Goal: Information Seeking & Learning: Learn about a topic

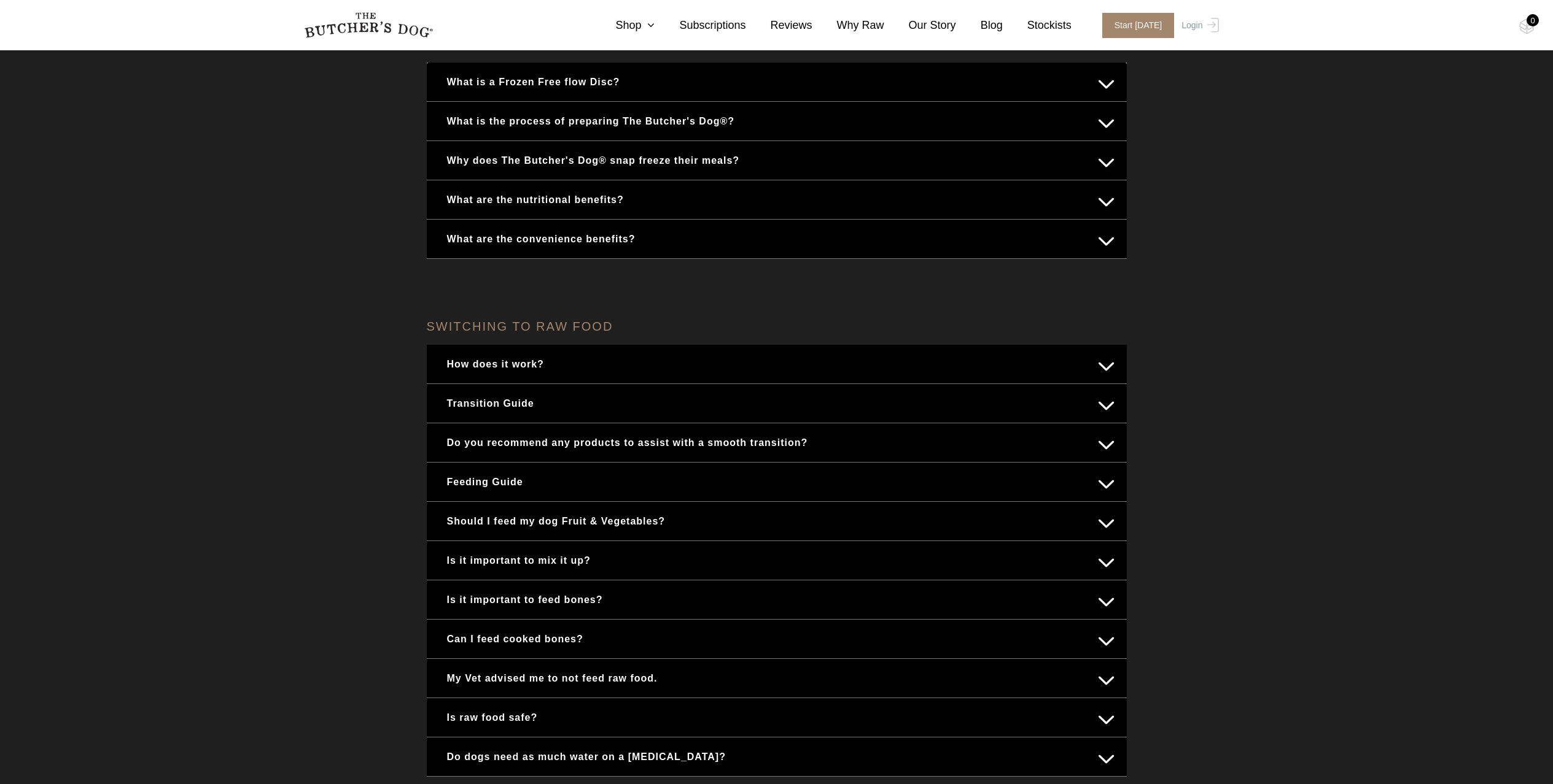
scroll to position [336, 0]
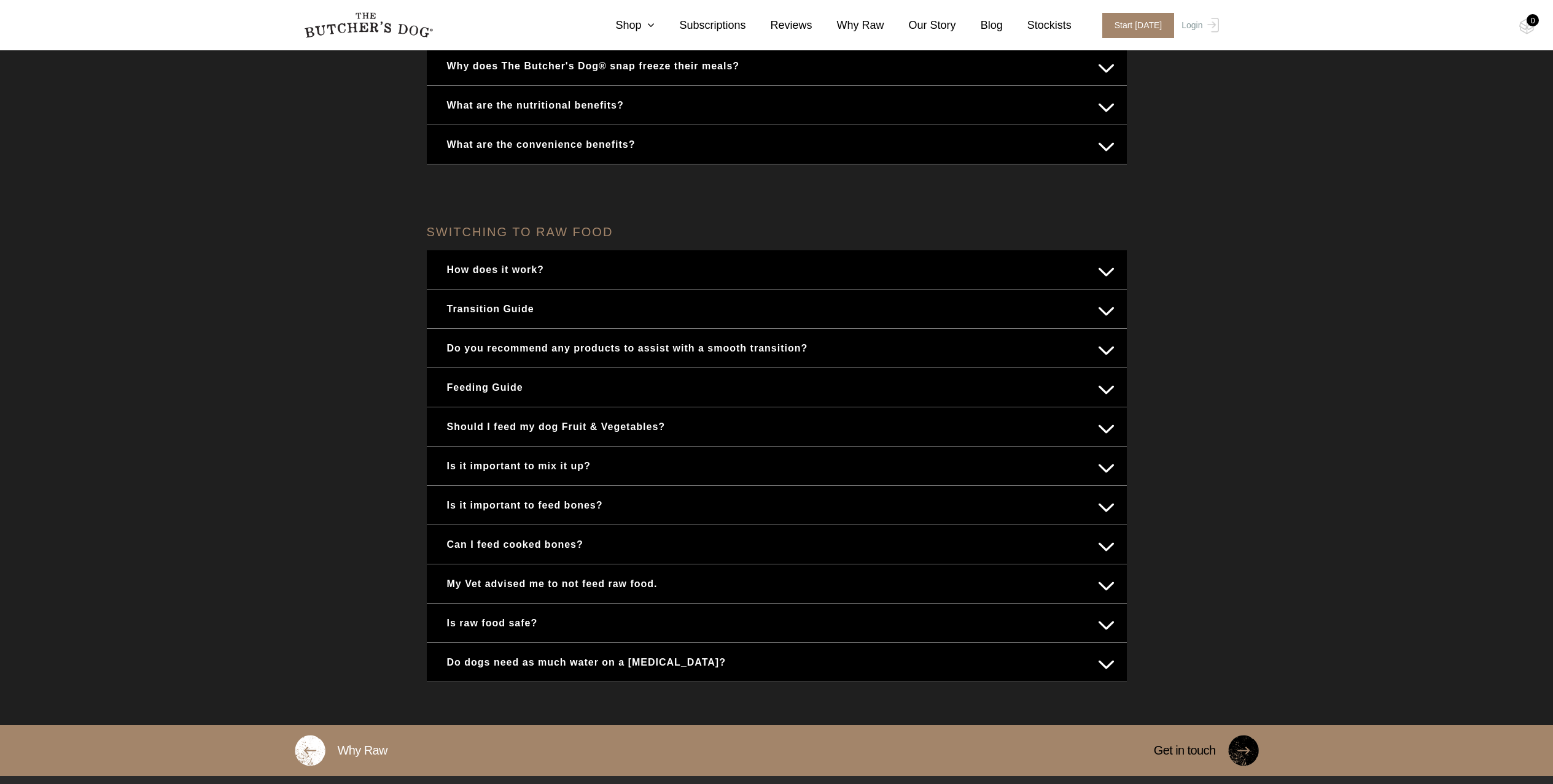
click at [1104, 583] on button "My Vet advised me to not feed raw food." at bounding box center [776, 583] width 676 height 24
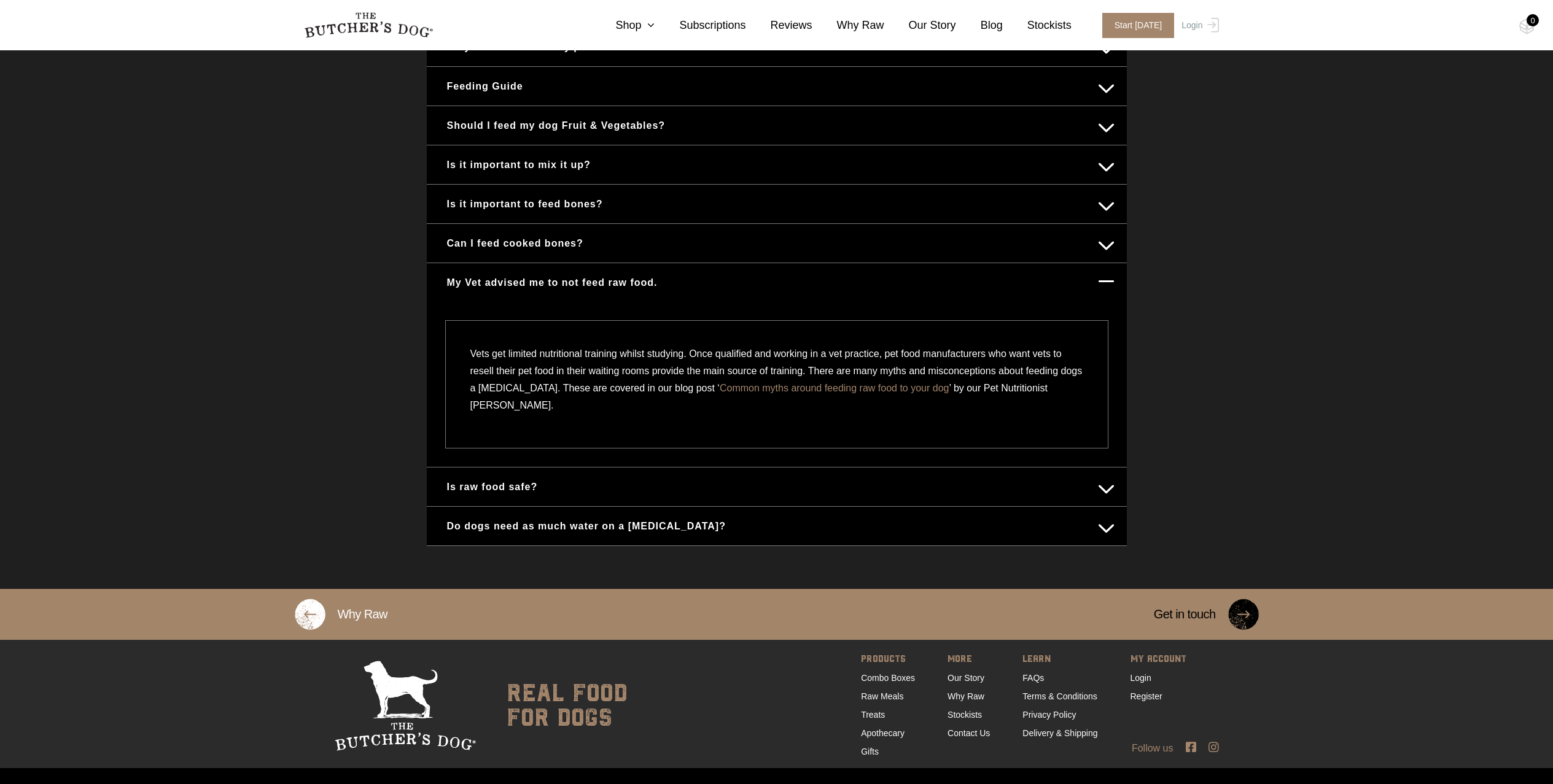
scroll to position [480, 0]
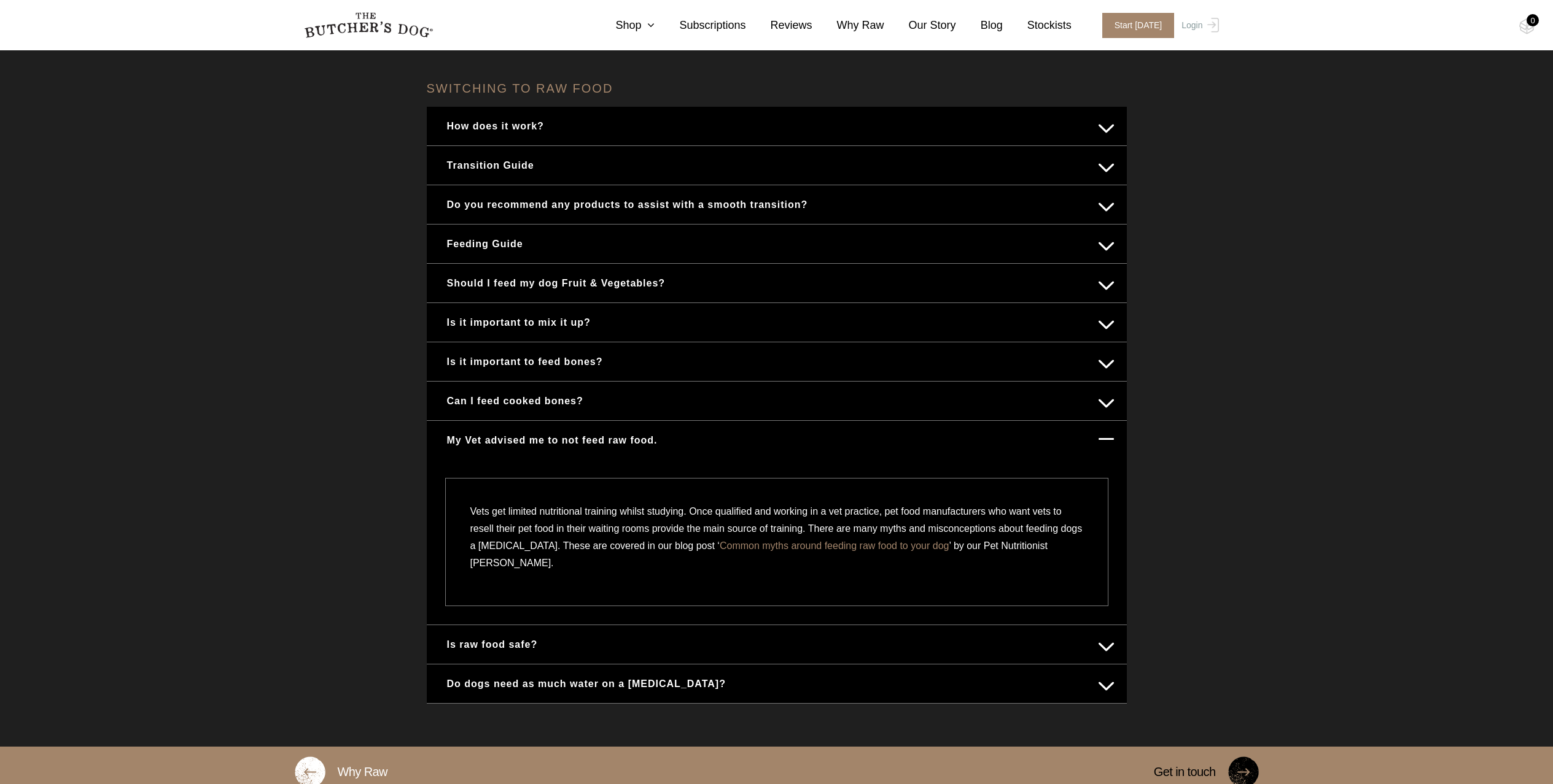
click at [1105, 643] on button "Is raw food safe?" at bounding box center [776, 644] width 676 height 24
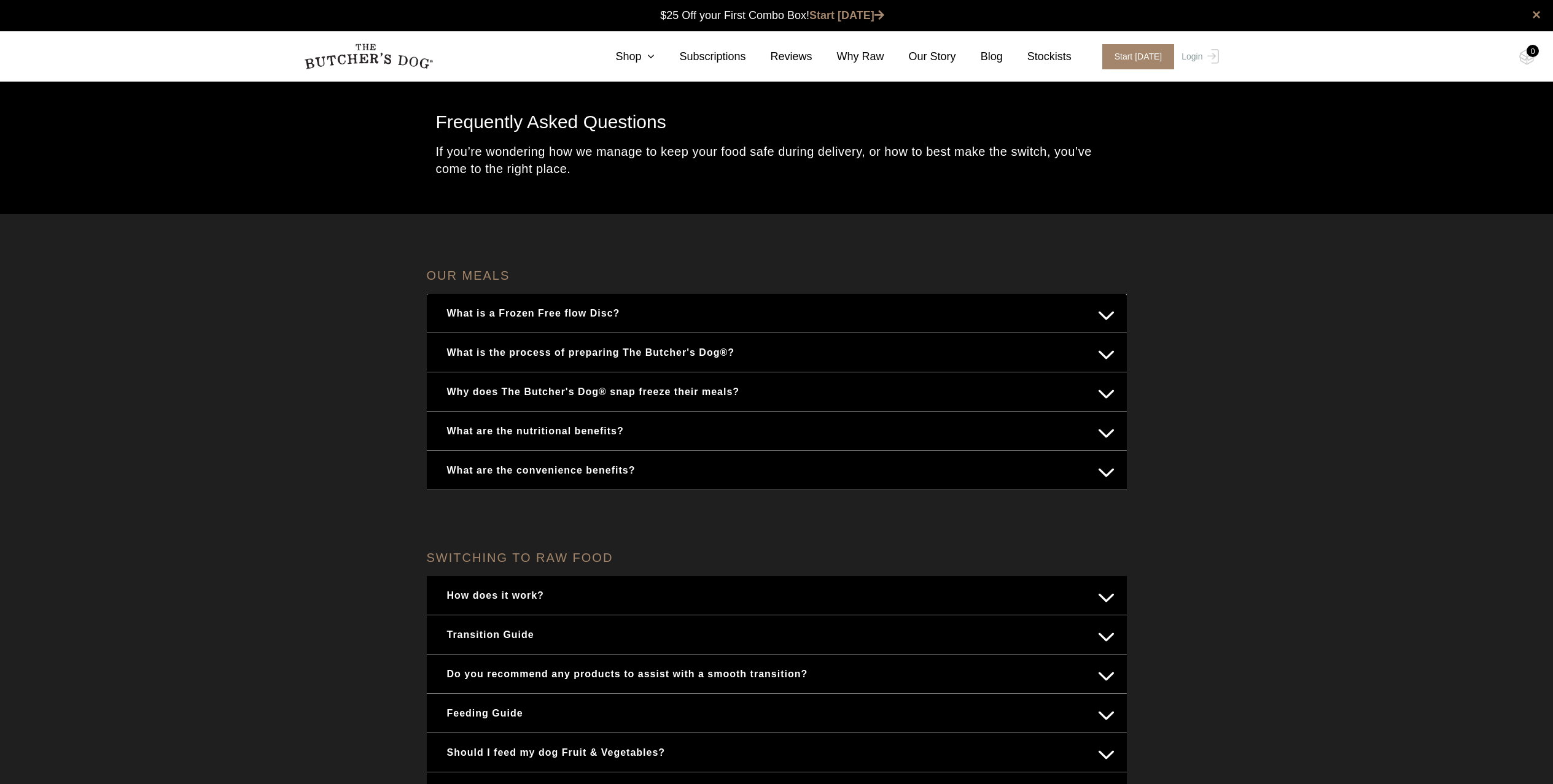
scroll to position [0, 0]
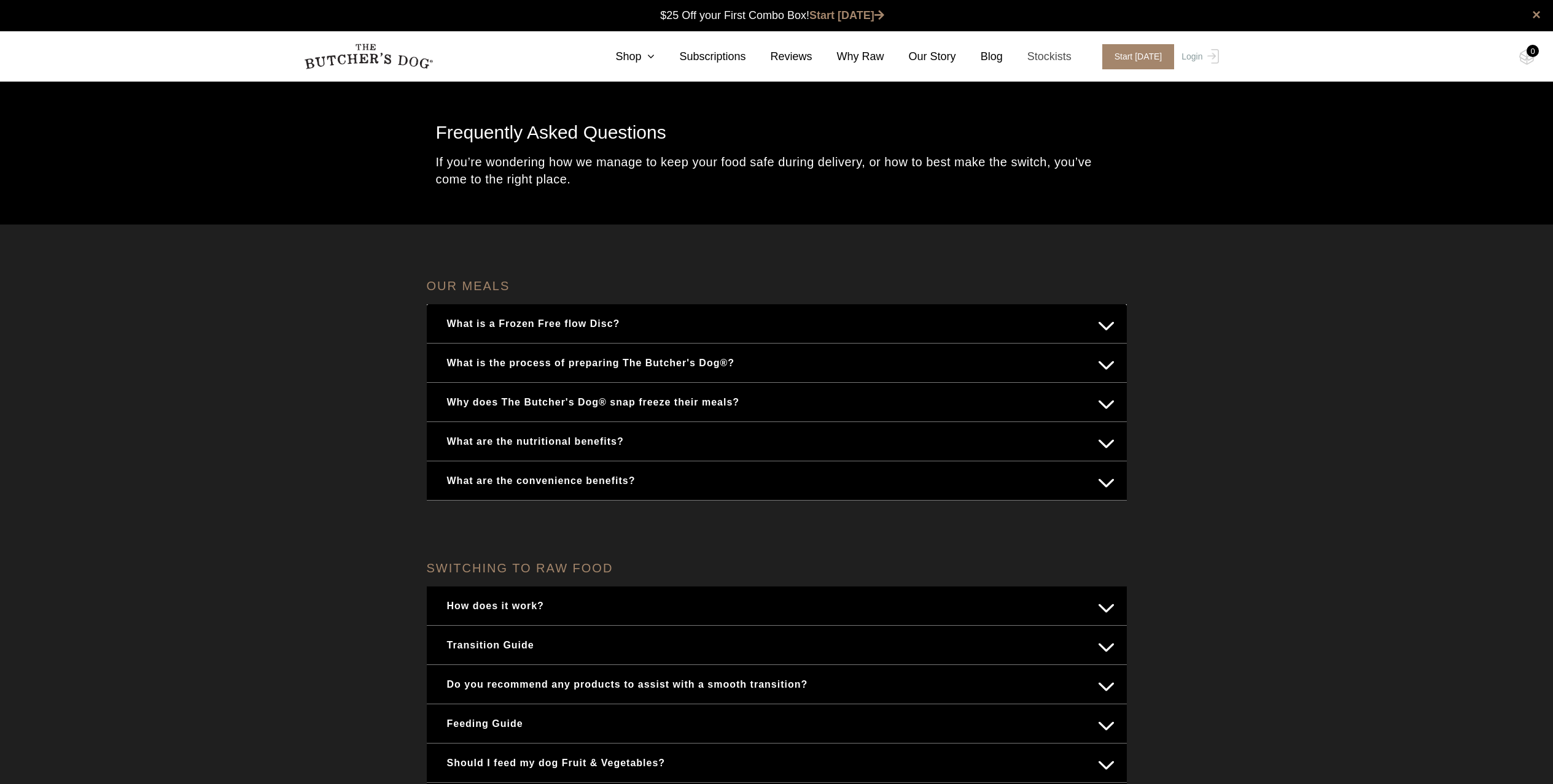
click at [1045, 55] on link "Stockists" at bounding box center [1037, 57] width 69 height 17
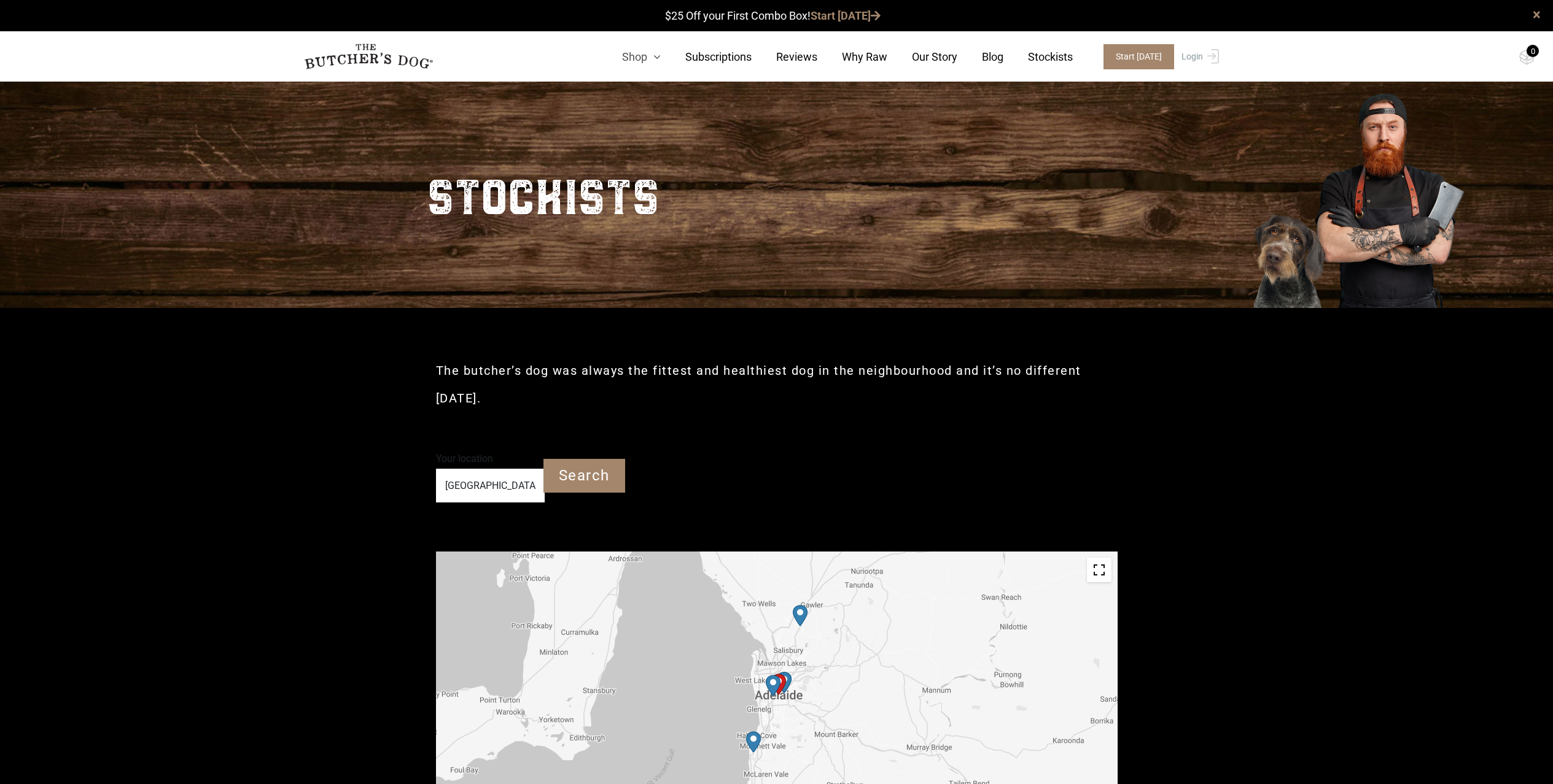
type input "Adelaide SA"
click at [650, 53] on icon at bounding box center [653, 57] width 13 height 11
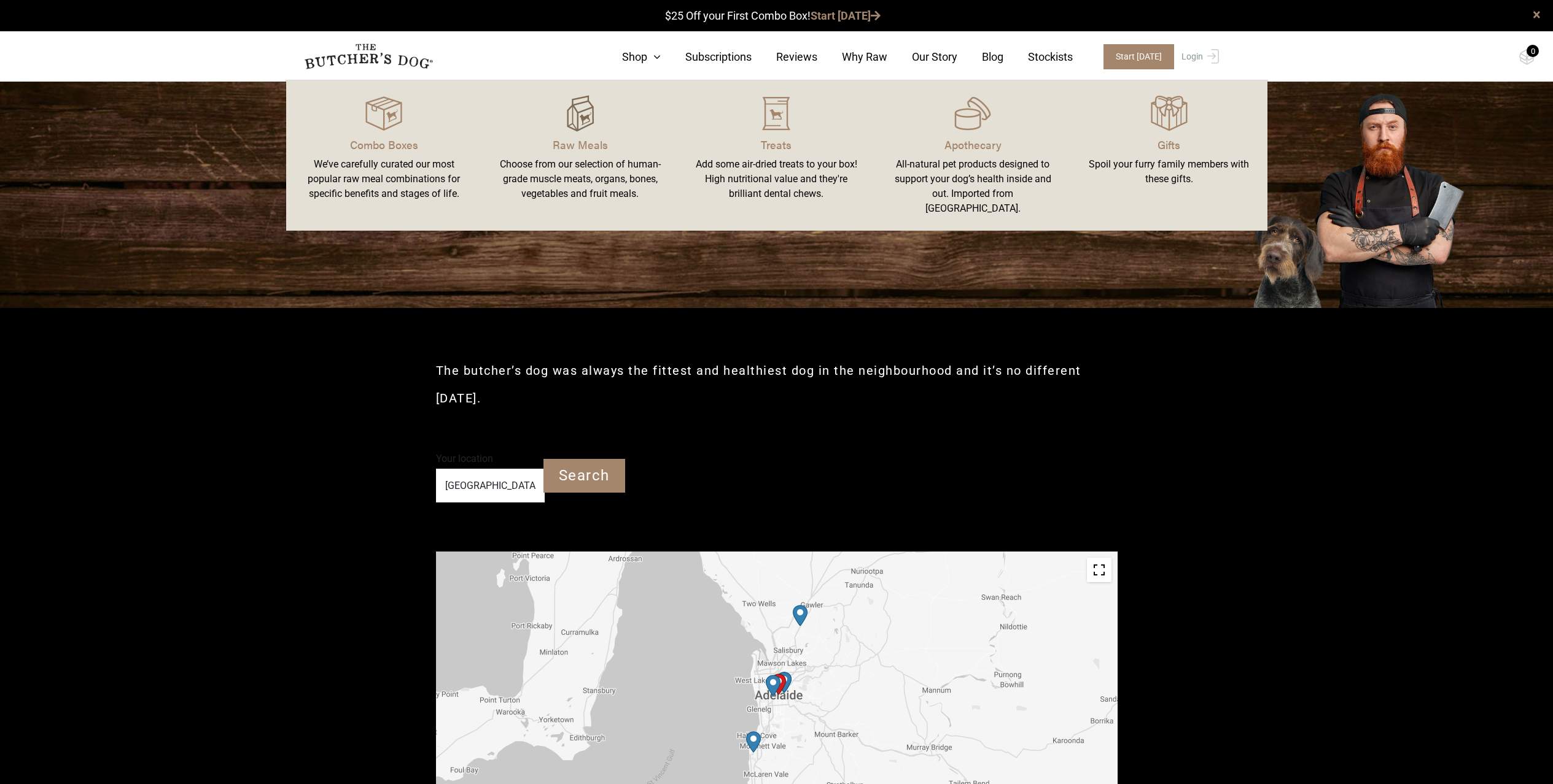
click at [571, 113] on img at bounding box center [581, 113] width 37 height 37
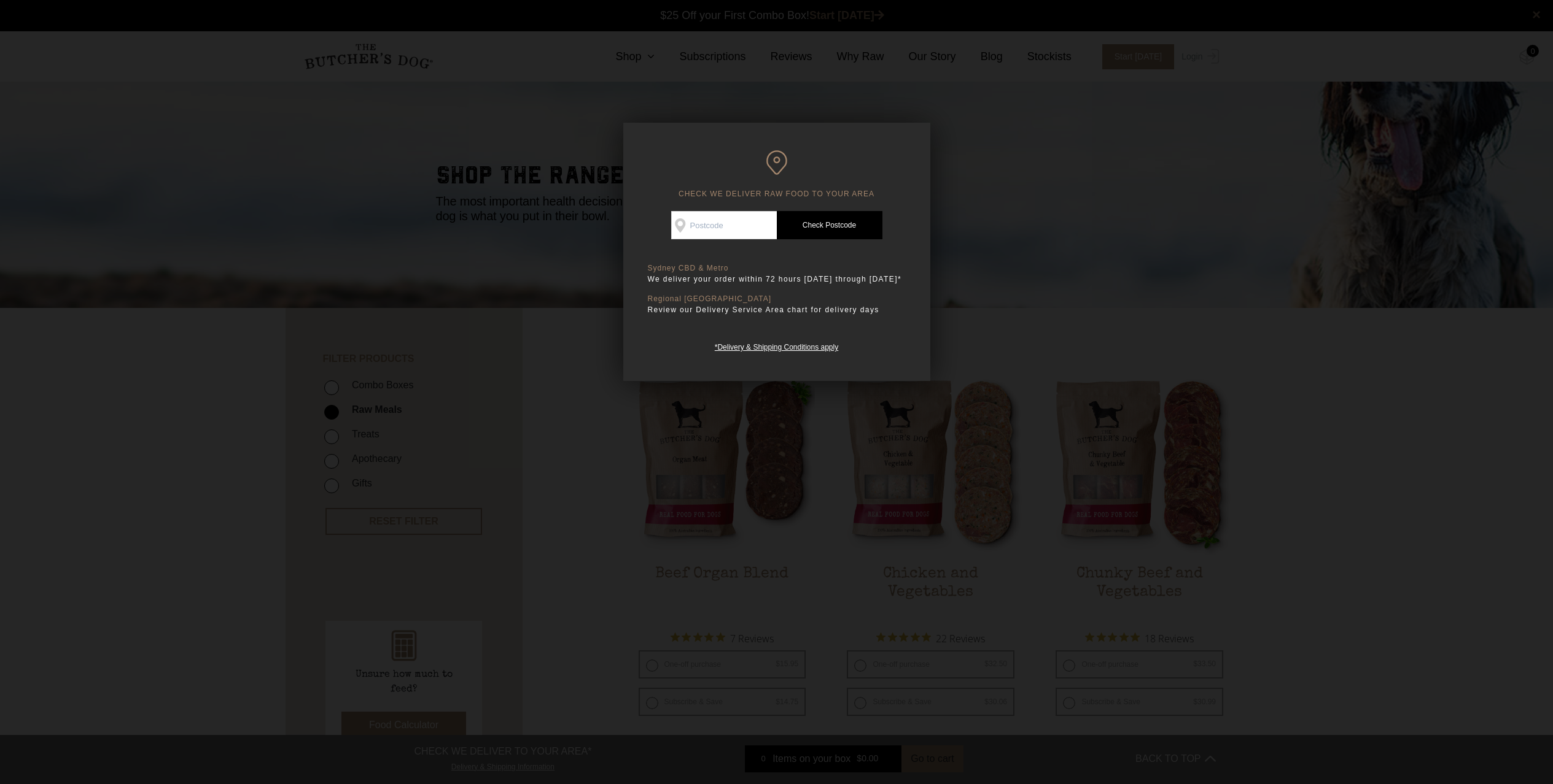
click at [1262, 368] on div at bounding box center [776, 392] width 1553 height 784
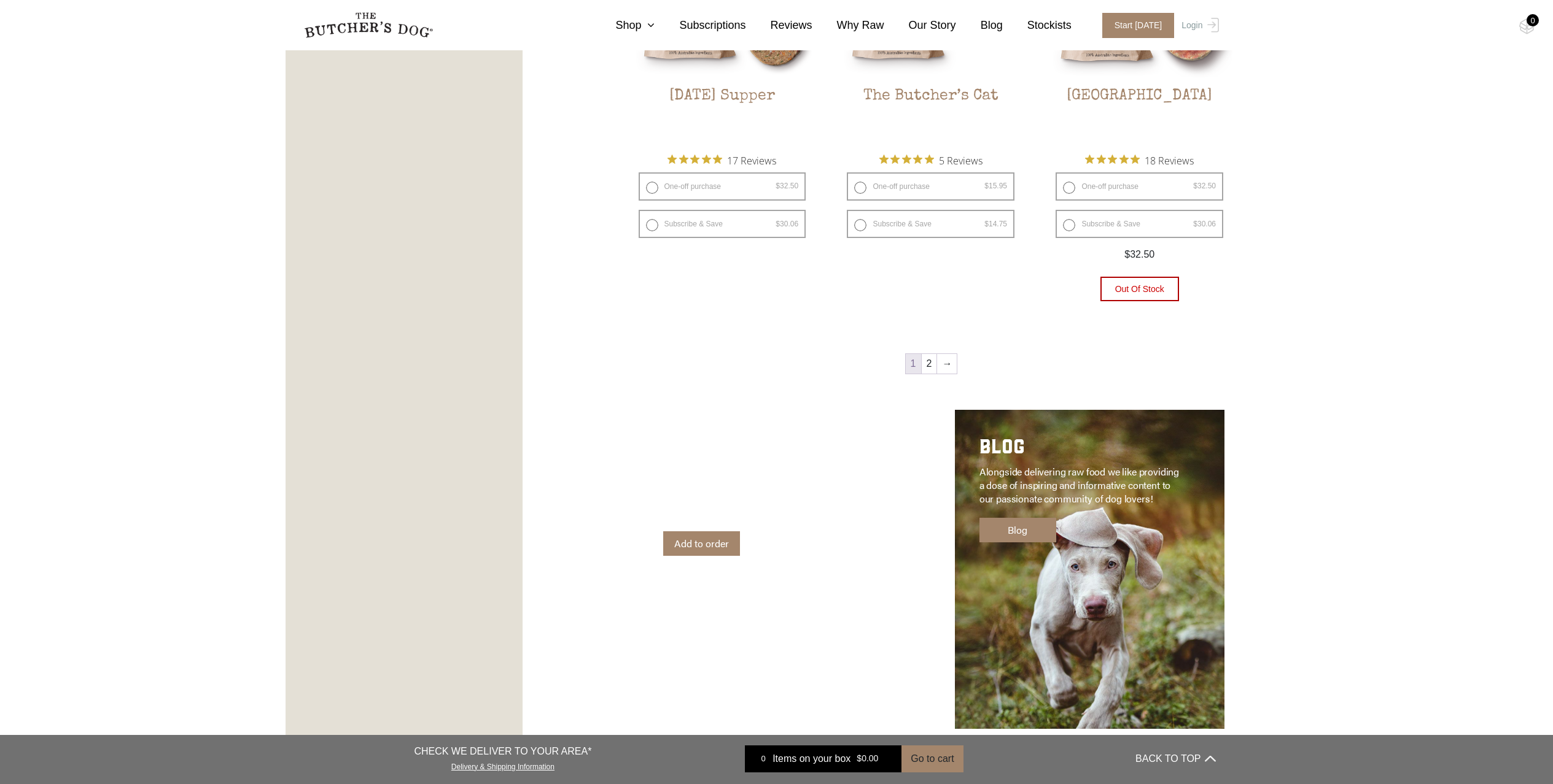
scroll to position [1669, 0]
click at [946, 362] on link "→" at bounding box center [946, 365] width 19 height 19
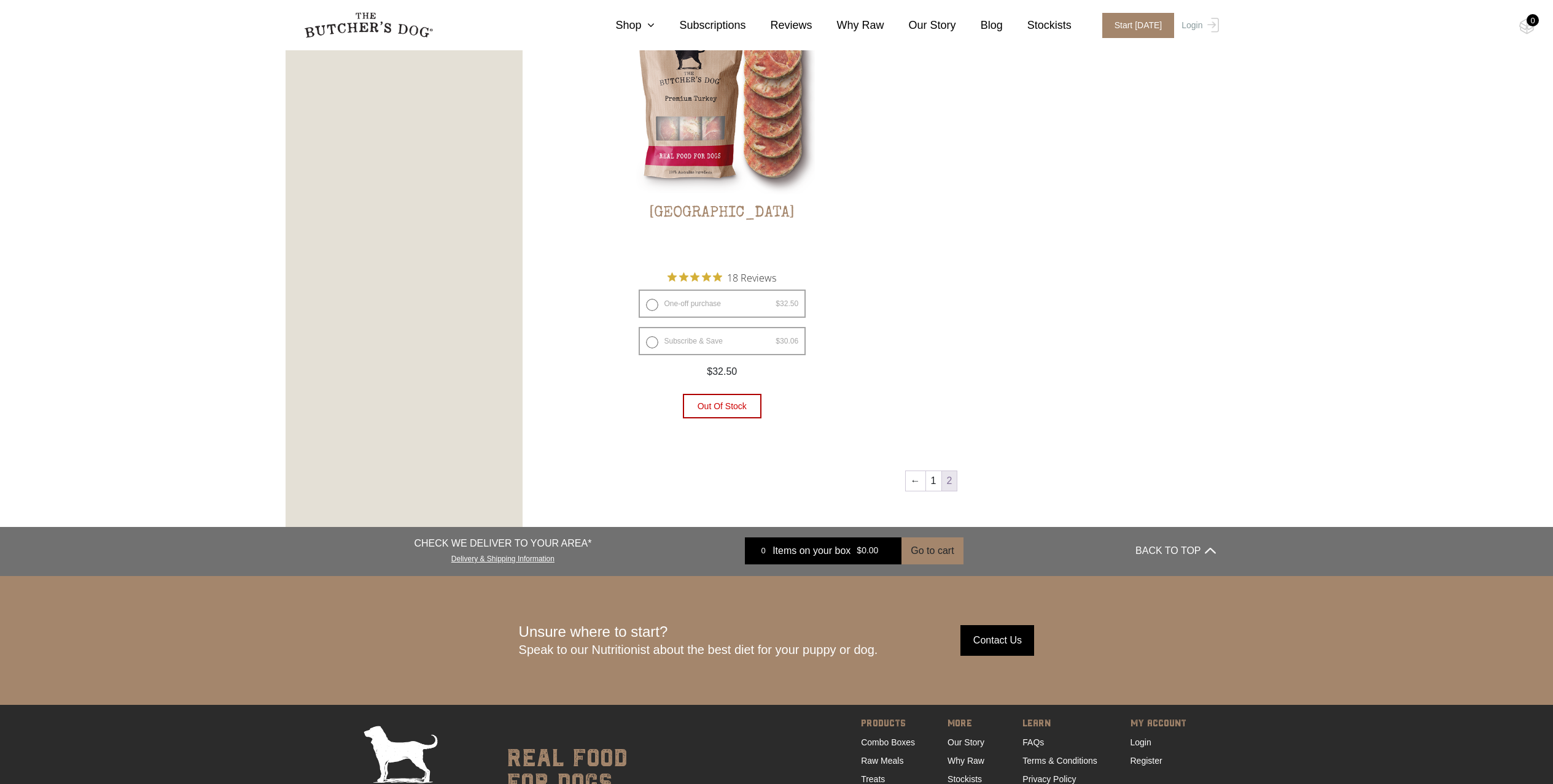
scroll to position [770, 0]
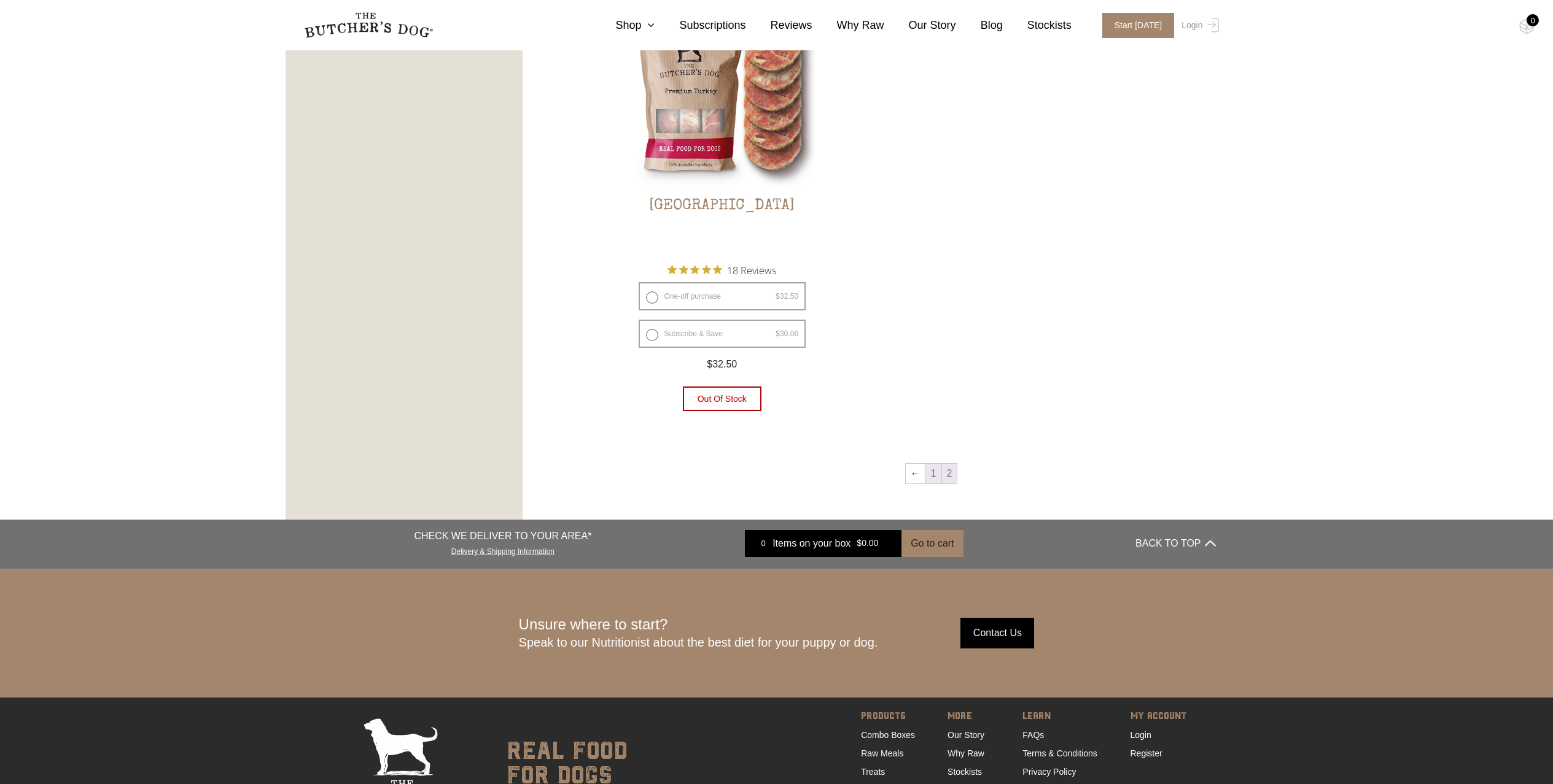
click at [931, 475] on link "1" at bounding box center [933, 473] width 15 height 19
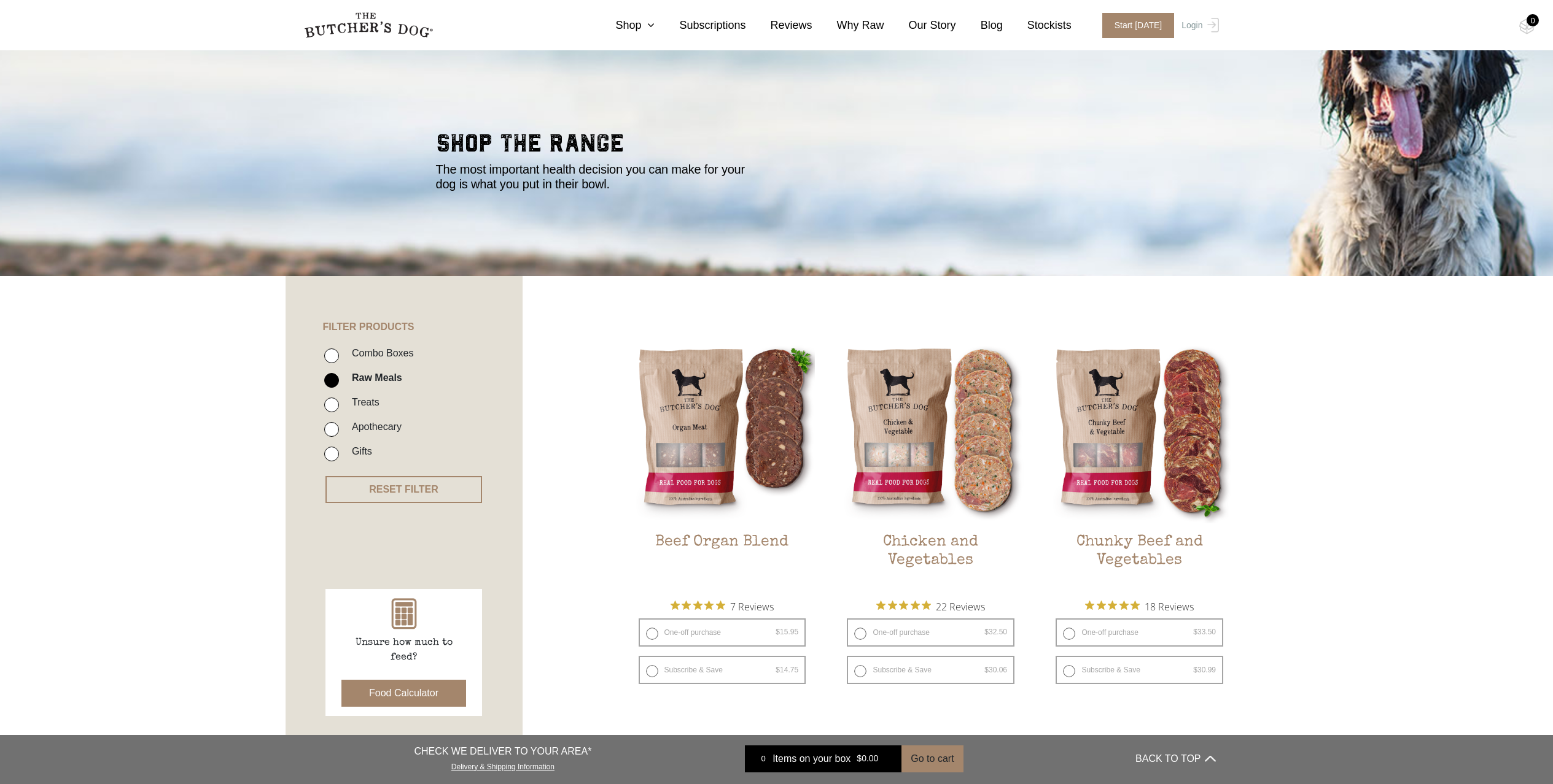
scroll to position [183, 0]
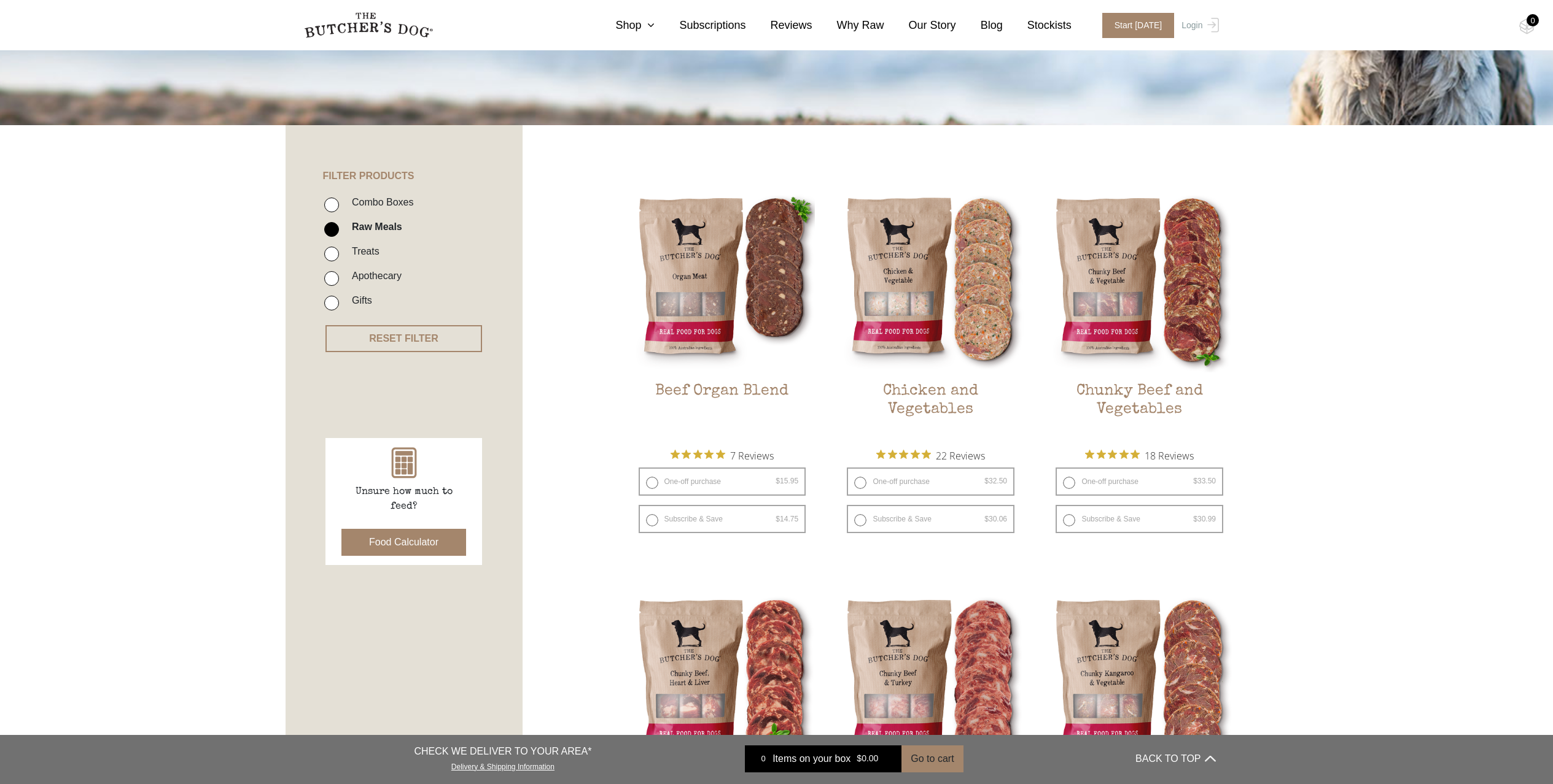
click at [420, 540] on button "Food Calculator" at bounding box center [404, 542] width 125 height 27
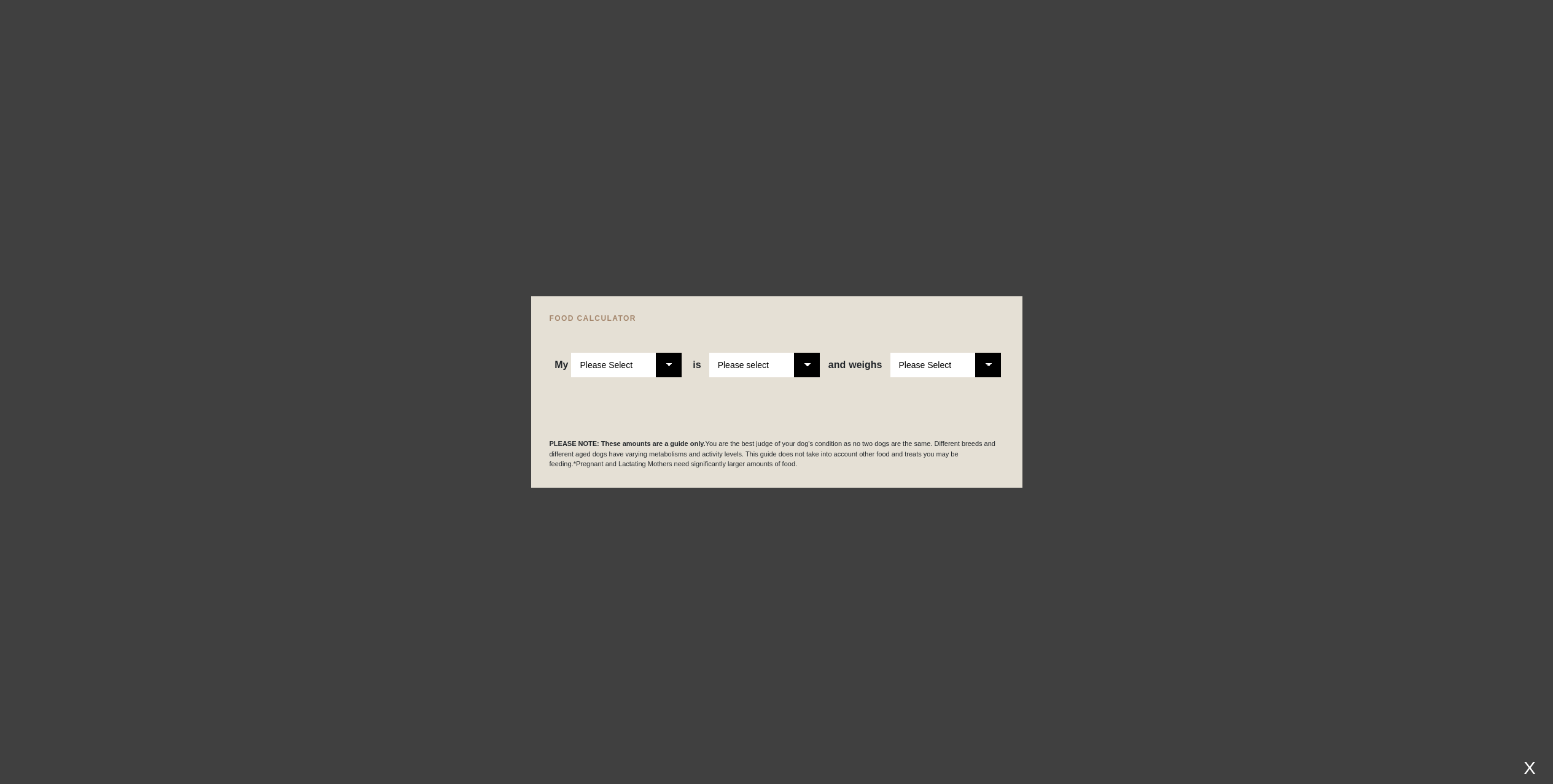
click at [671, 363] on select "Please Select Adult Dog Puppy" at bounding box center [626, 365] width 111 height 25
select select "adult"
click at [571, 353] on select "Please Select Adult Dog Puppy" at bounding box center [626, 365] width 111 height 25
click at [805, 364] on select "Please select a healthy weight overweight" at bounding box center [764, 365] width 111 height 25
select select "0"
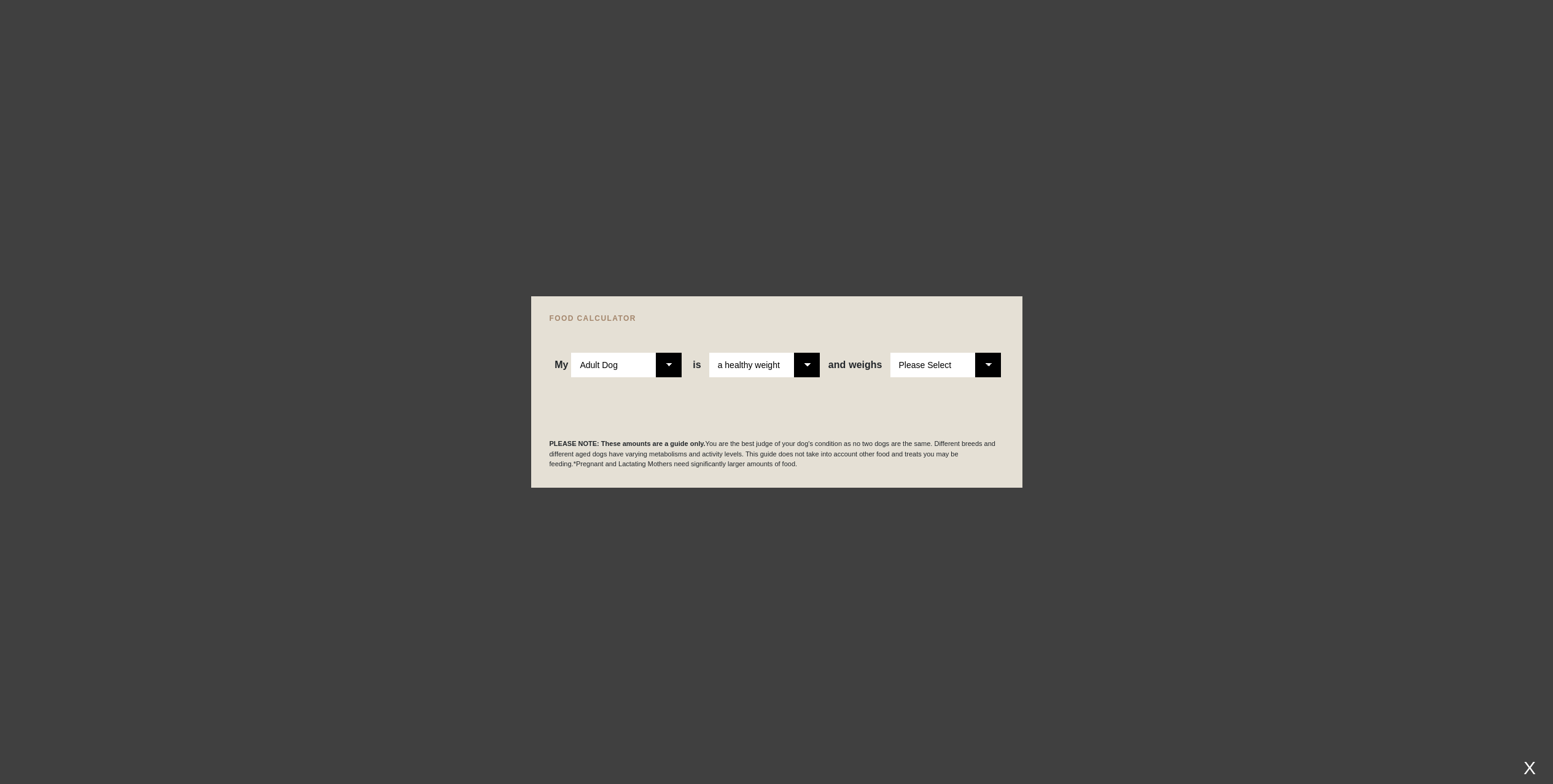
click at [709, 353] on select "Please select a healthy weight overweight" at bounding box center [764, 365] width 111 height 25
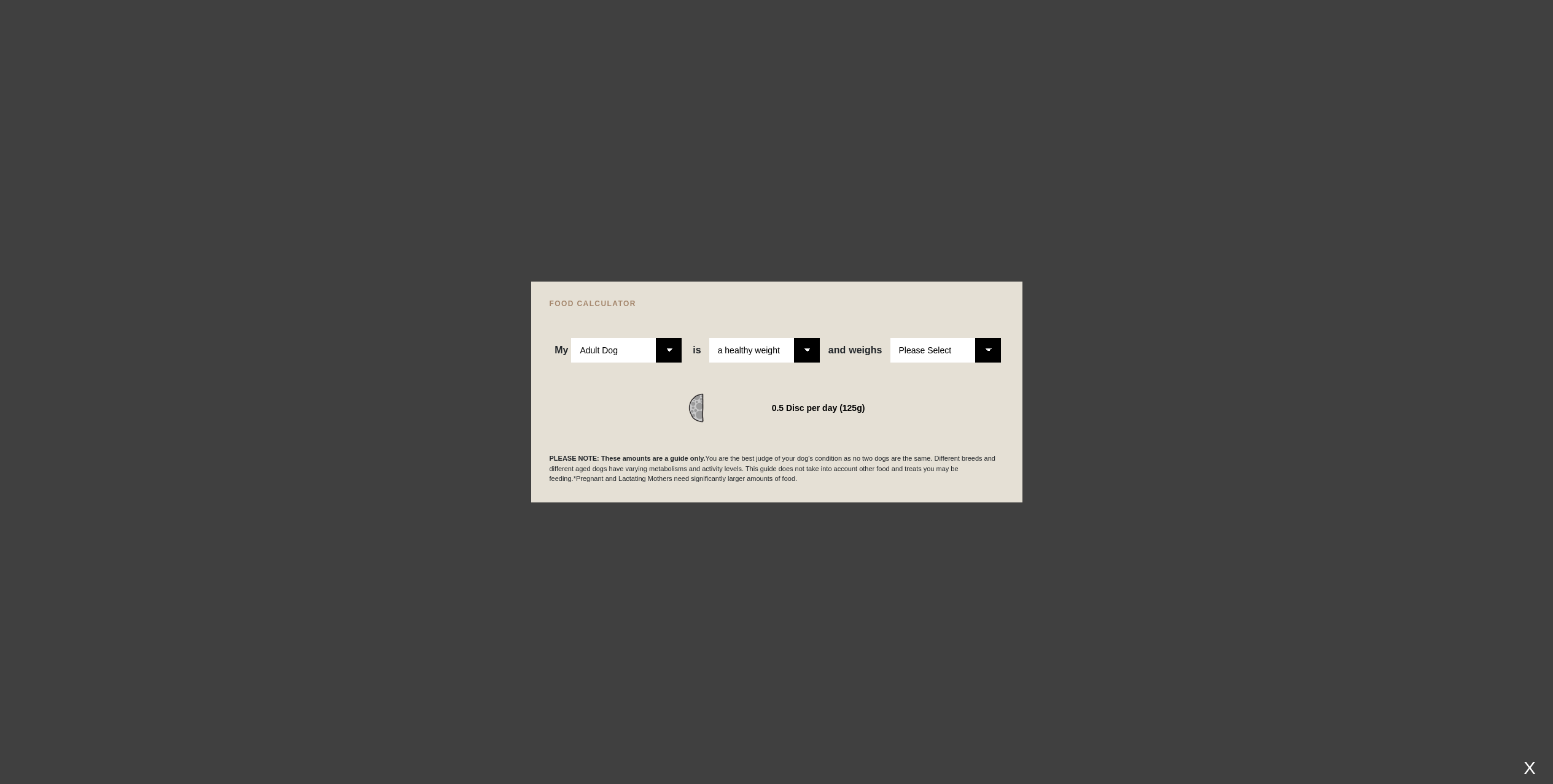
click at [669, 346] on select "Please Select Adult Dog Puppy" at bounding box center [626, 350] width 111 height 25
select select "puppy"
click at [571, 338] on select "Please Select Adult Dog Puppy" at bounding box center [626, 350] width 111 height 25
click at [988, 351] on select "Please Select 1kg 2kg 3kg 4kg 5kg 6kg 7kg 8kg 9kg 10kg 11kg 12kg 13kg 14kg 15kg…" at bounding box center [945, 350] width 111 height 25
select select "25"
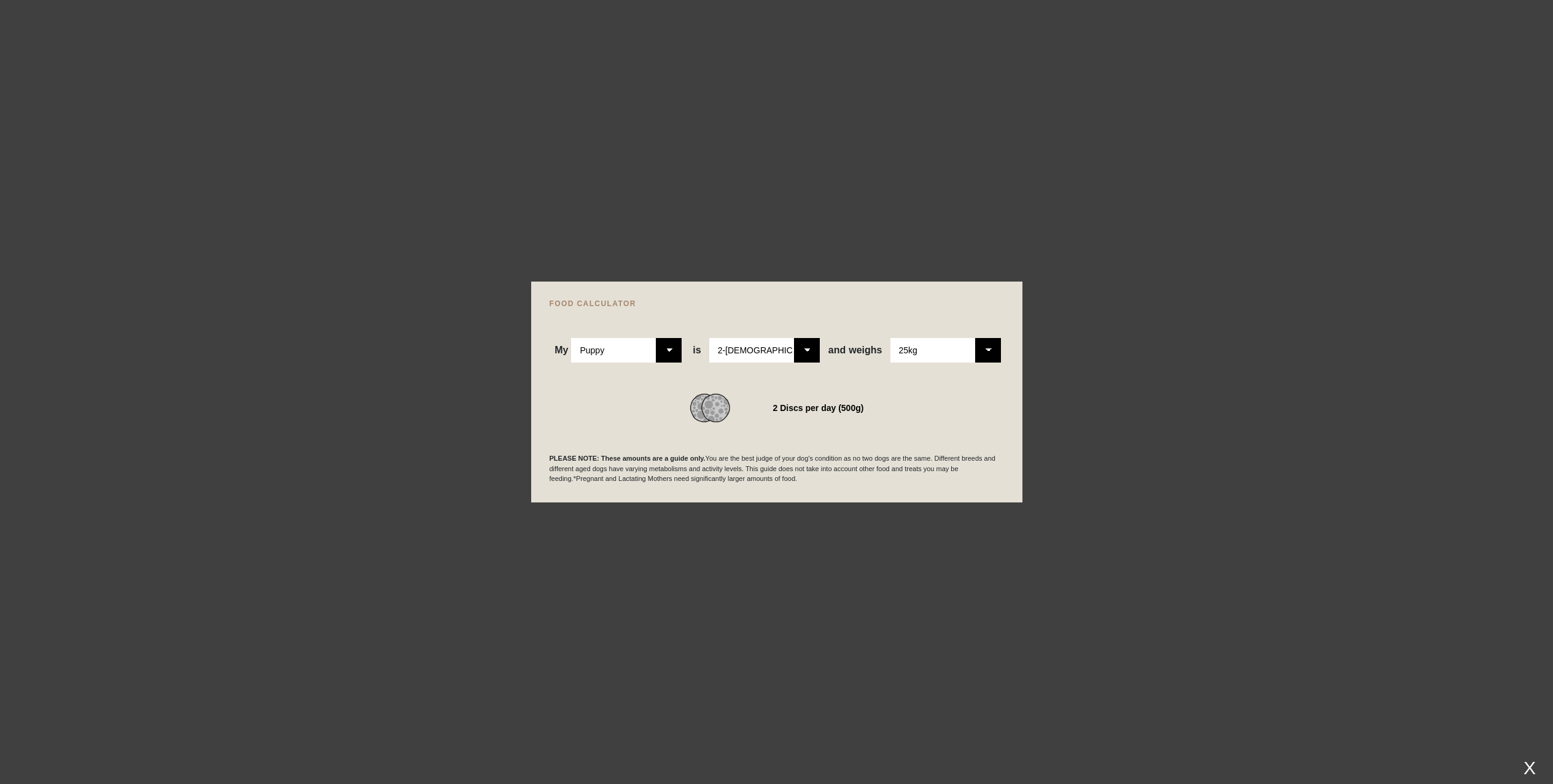
click at [890, 338] on select "Please Select 1kg 2kg 3kg 4kg 5kg 6kg 7kg 8kg 9kg 10kg 11kg 12kg 13kg 14kg 15kg…" at bounding box center [945, 350] width 111 height 25
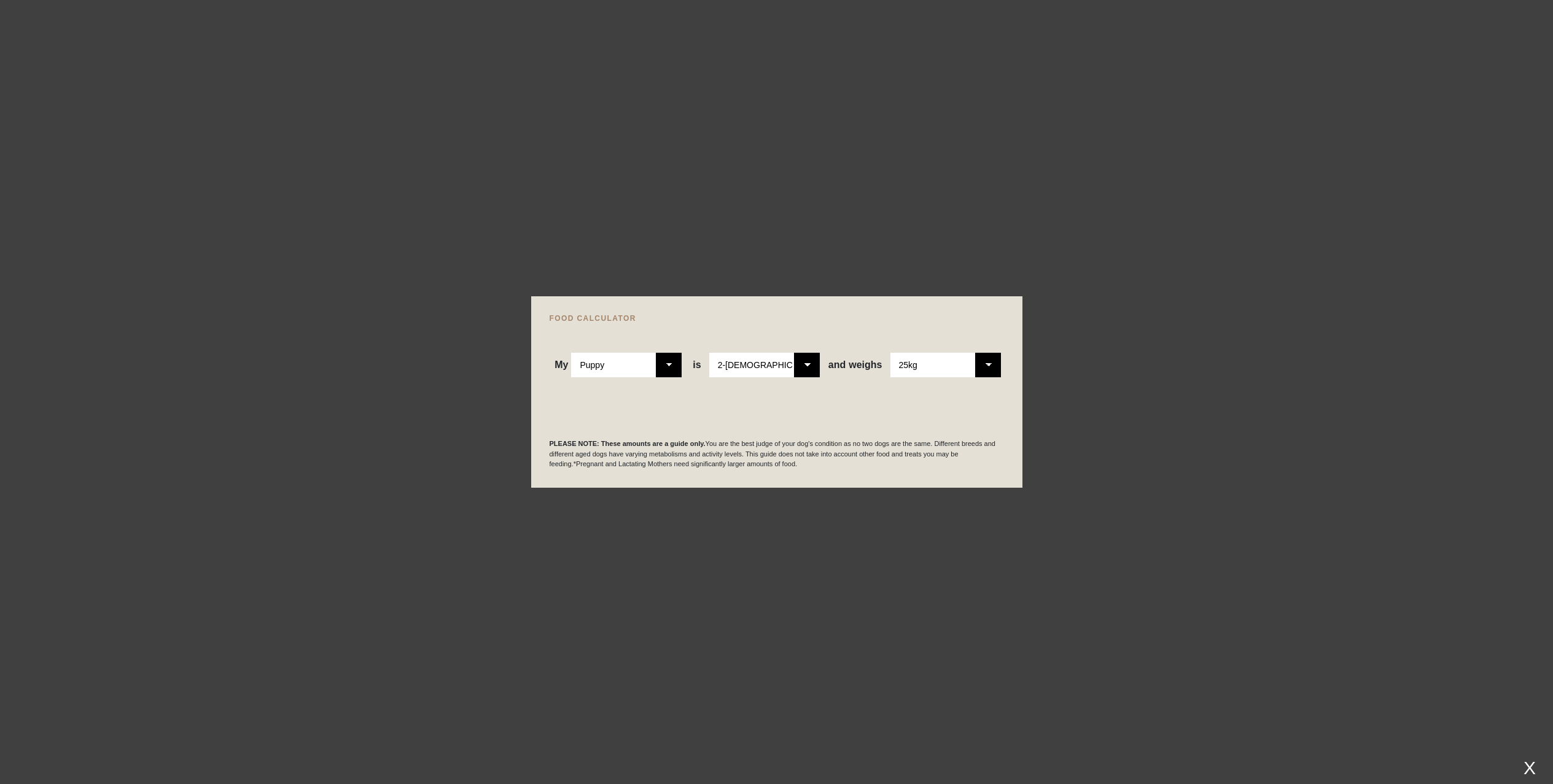
click at [756, 402] on div "WE RECOMMEND" at bounding box center [776, 392] width 454 height 31
click at [992, 359] on select "Please Select 1kg 2kg 3kg 4kg 5kg 6kg 7kg 8kg 9kg 10kg 11kg 12kg 13kg 14kg 15kg…" at bounding box center [945, 365] width 111 height 25
click at [890, 353] on select "Please Select 1kg 2kg 3kg 4kg 5kg 6kg 7kg 8kg 9kg 10kg 11kg 12kg 13kg 14kg 15kg…" at bounding box center [945, 365] width 111 height 25
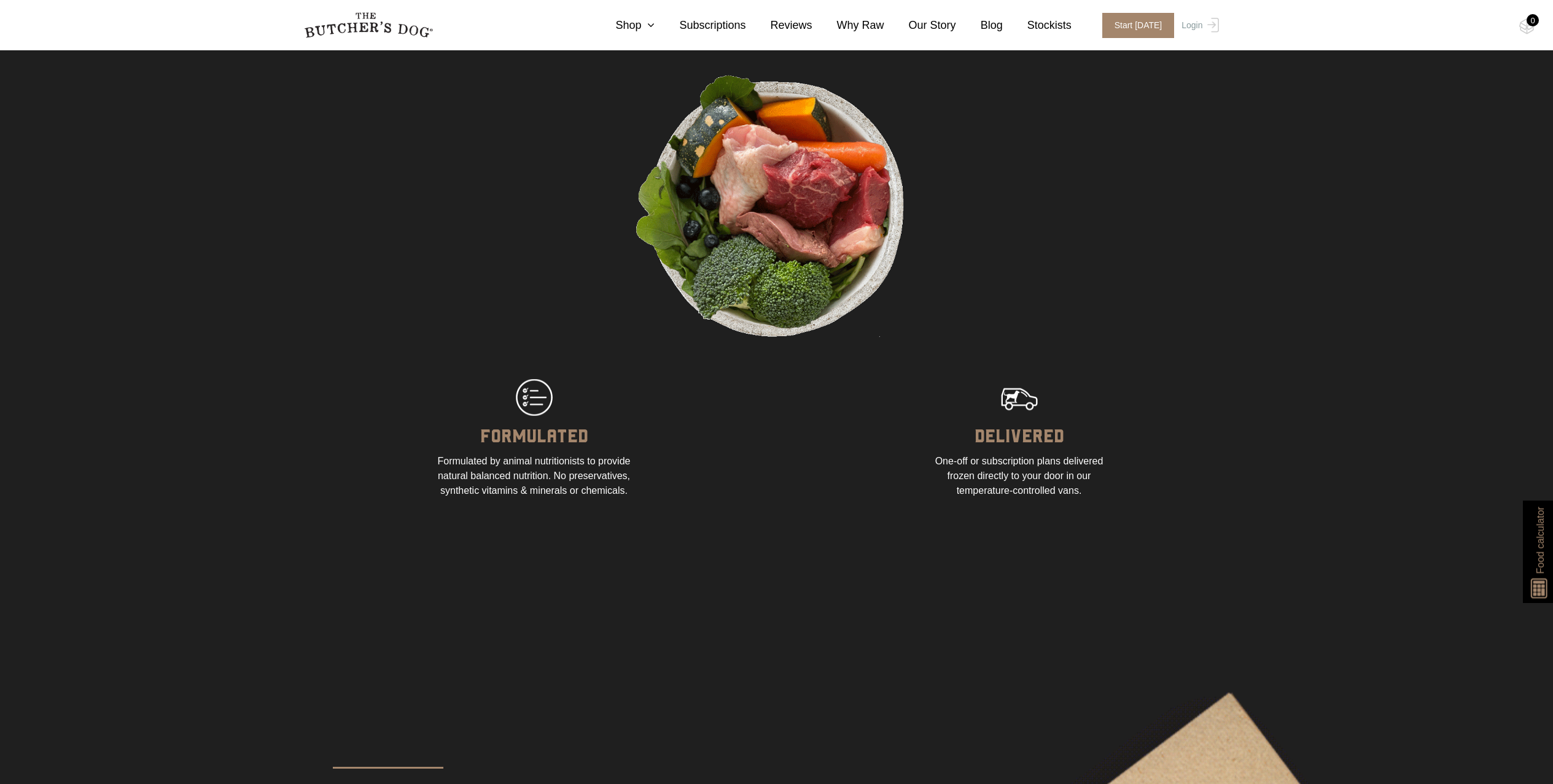
scroll to position [1277, 0]
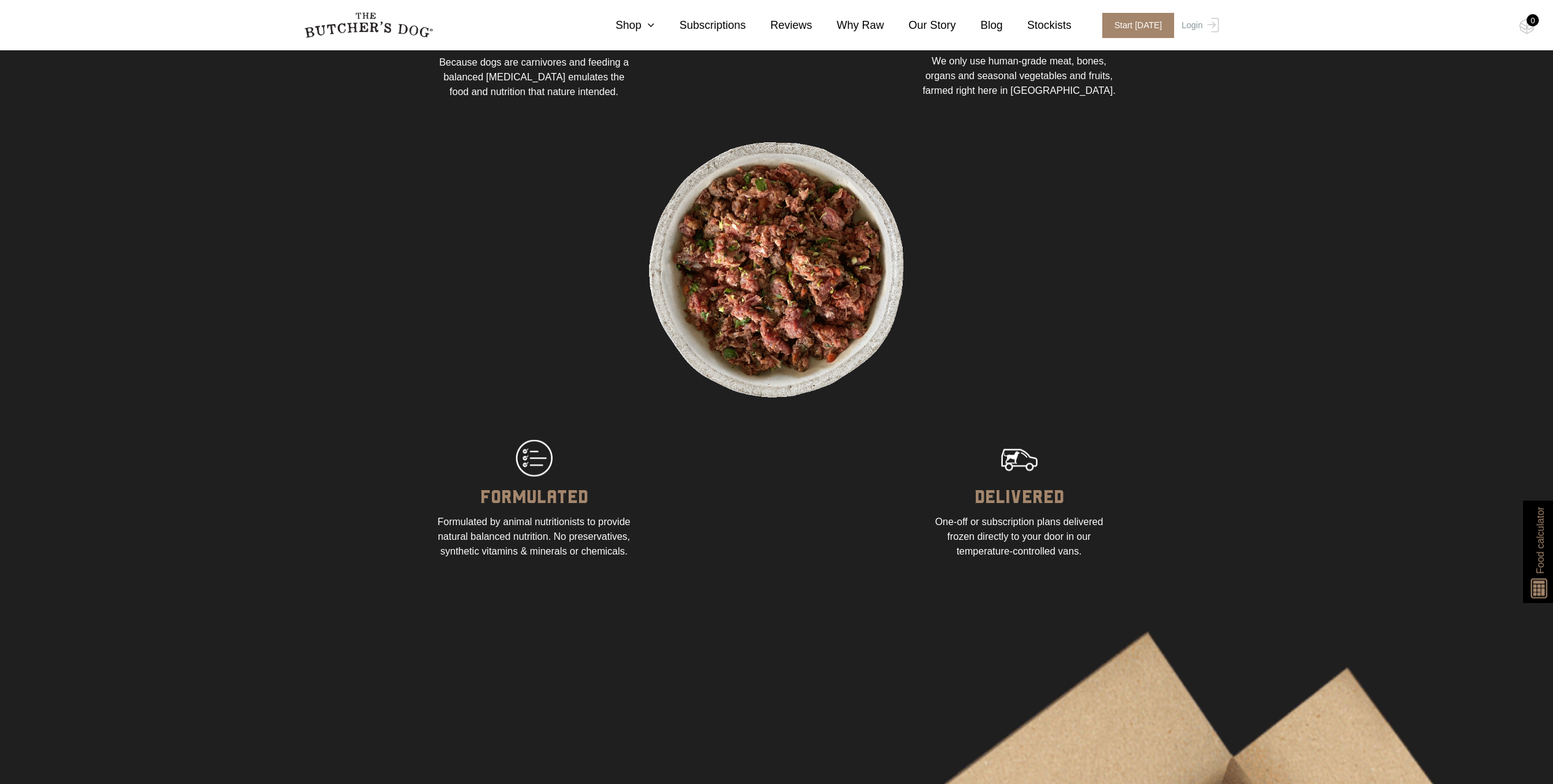
click at [1038, 496] on div "DELIVERED" at bounding box center [1018, 496] width 89 height 38
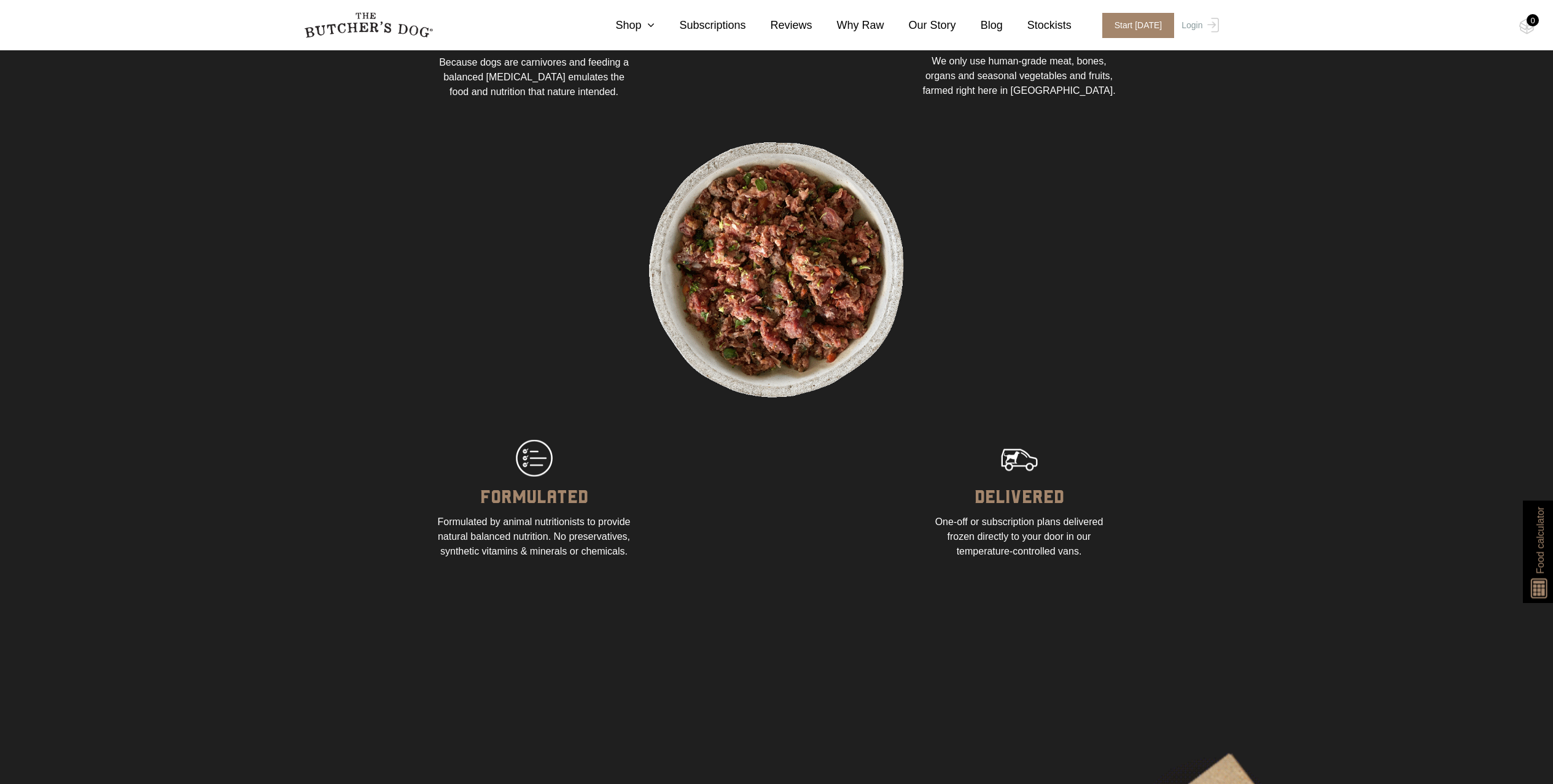
drag, startPoint x: 1031, startPoint y: 534, endPoint x: 1012, endPoint y: 534, distance: 19.0
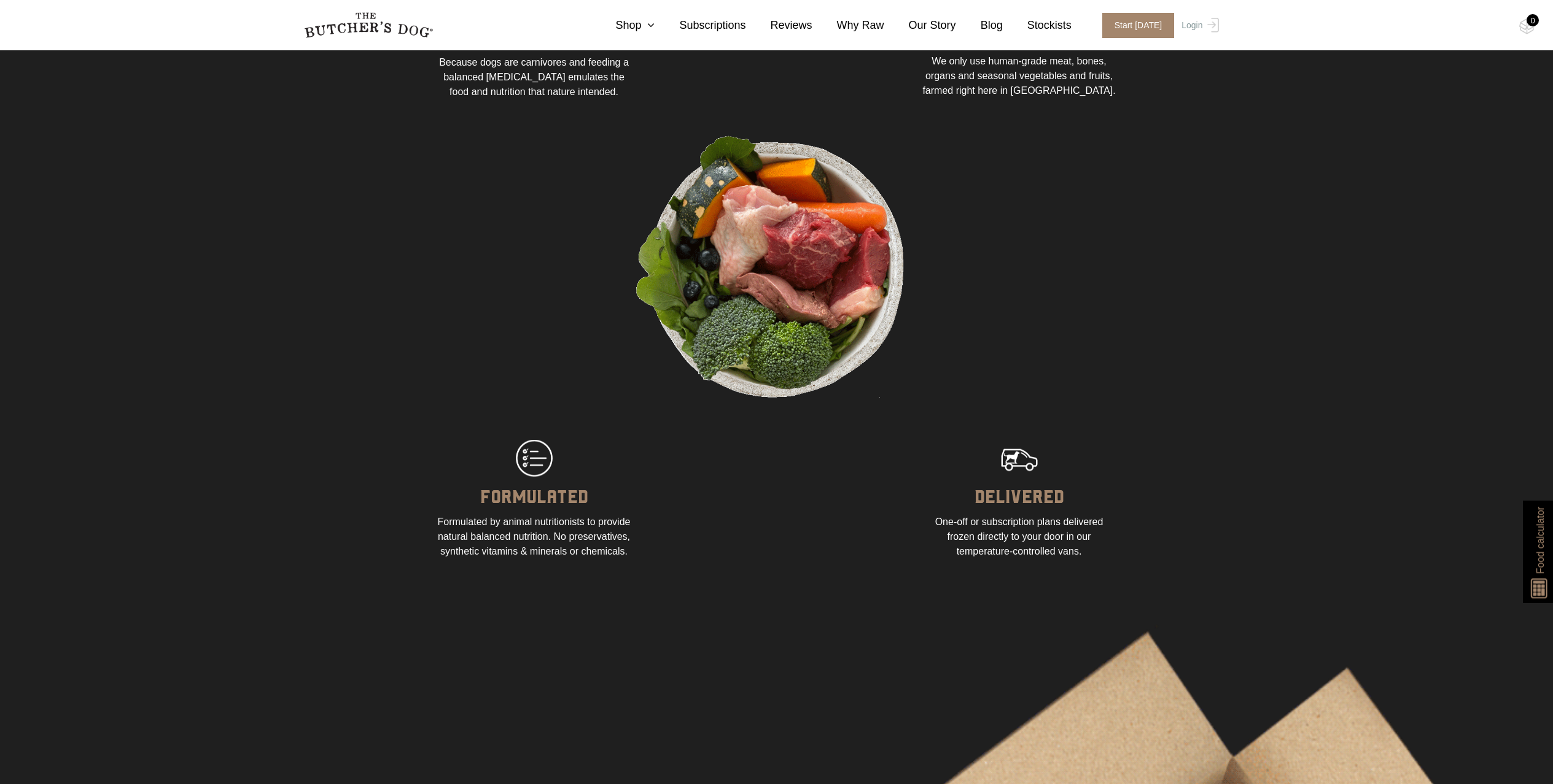
click at [1031, 534] on div "One-off or subscription plans delivered frozen directly to your door in our tem…" at bounding box center [1019, 537] width 197 height 44
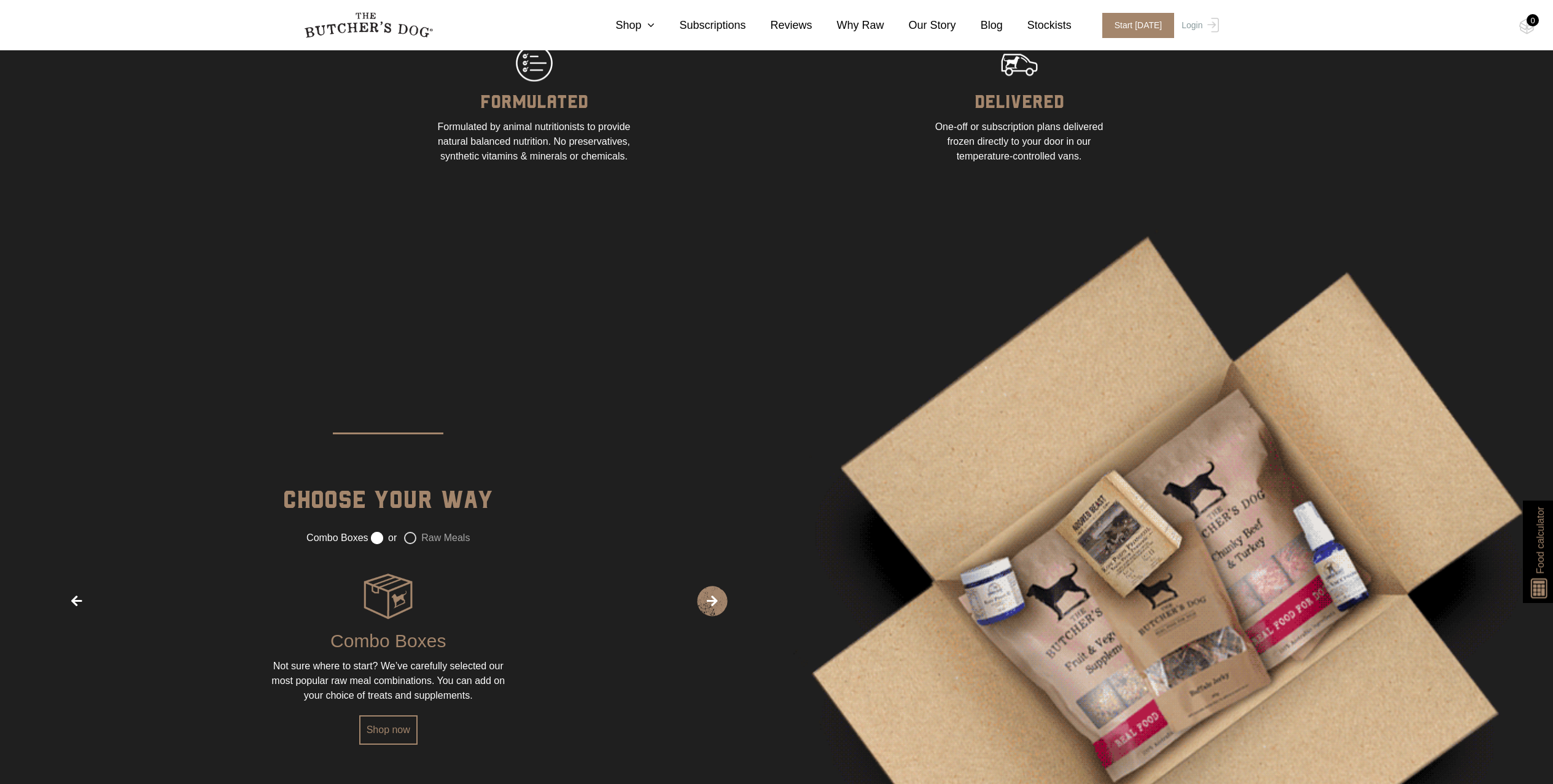
scroll to position [1795, 0]
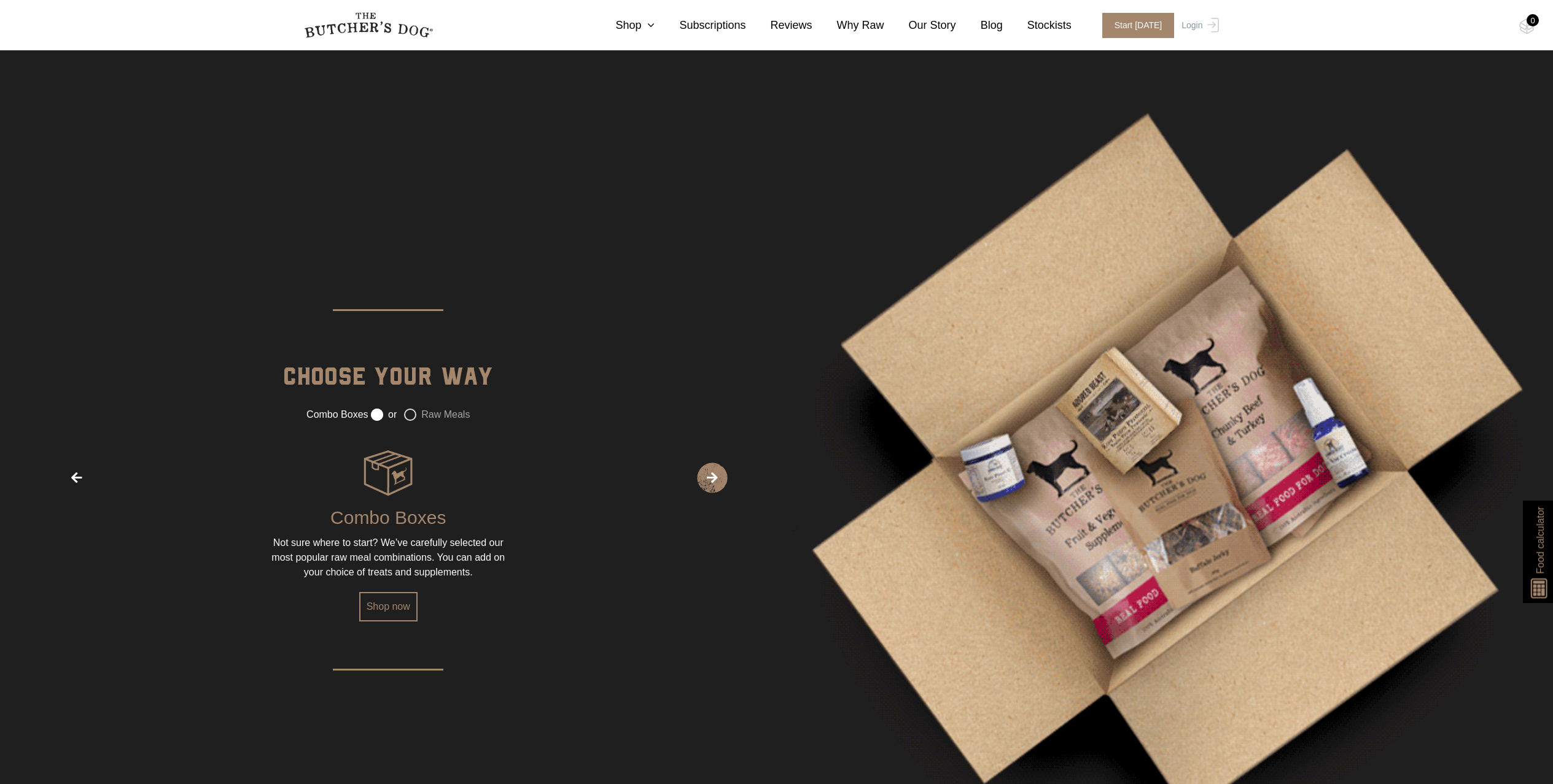
click at [413, 421] on label "Raw Meals" at bounding box center [437, 415] width 66 height 12
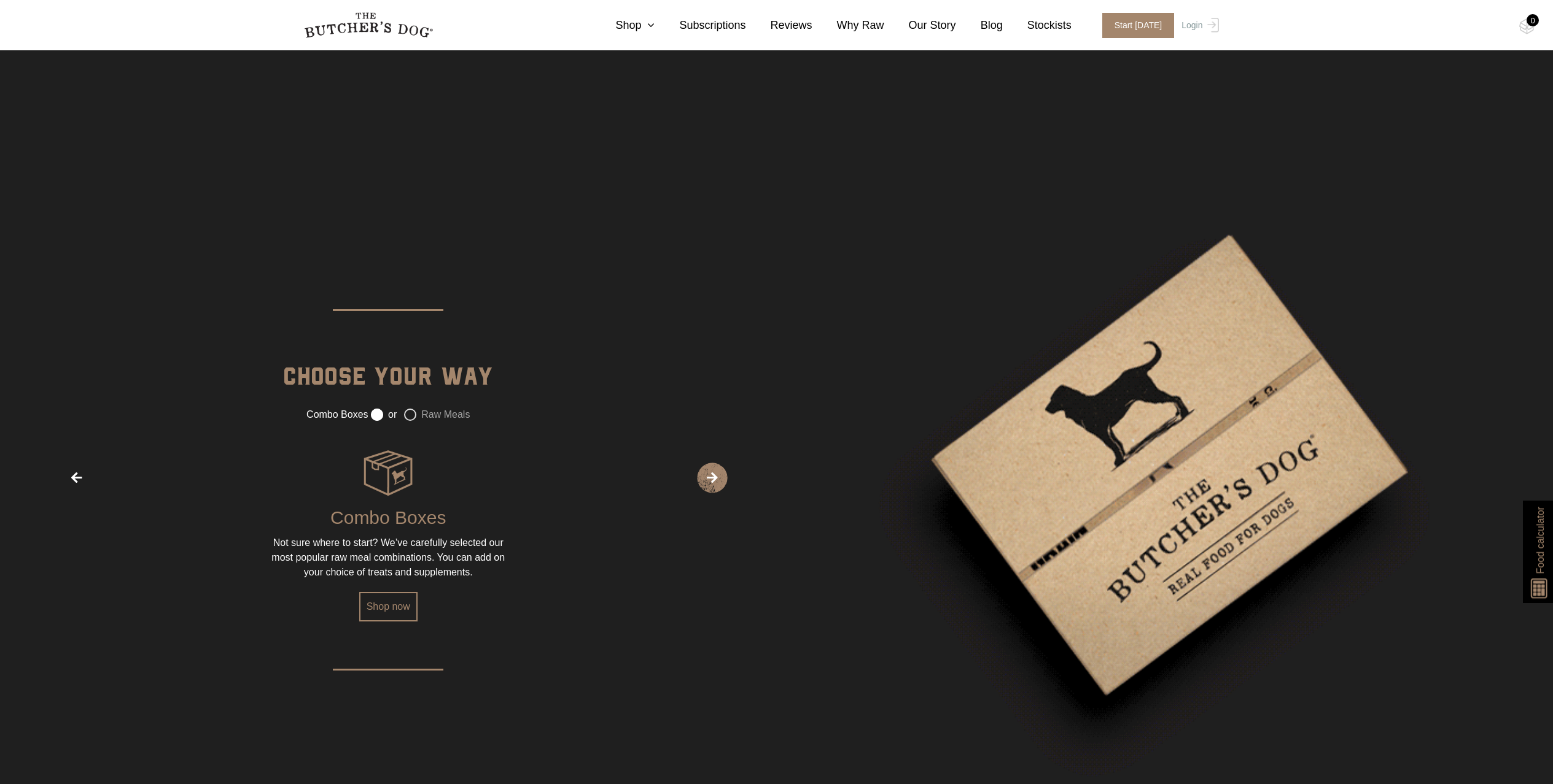
radio input "false"
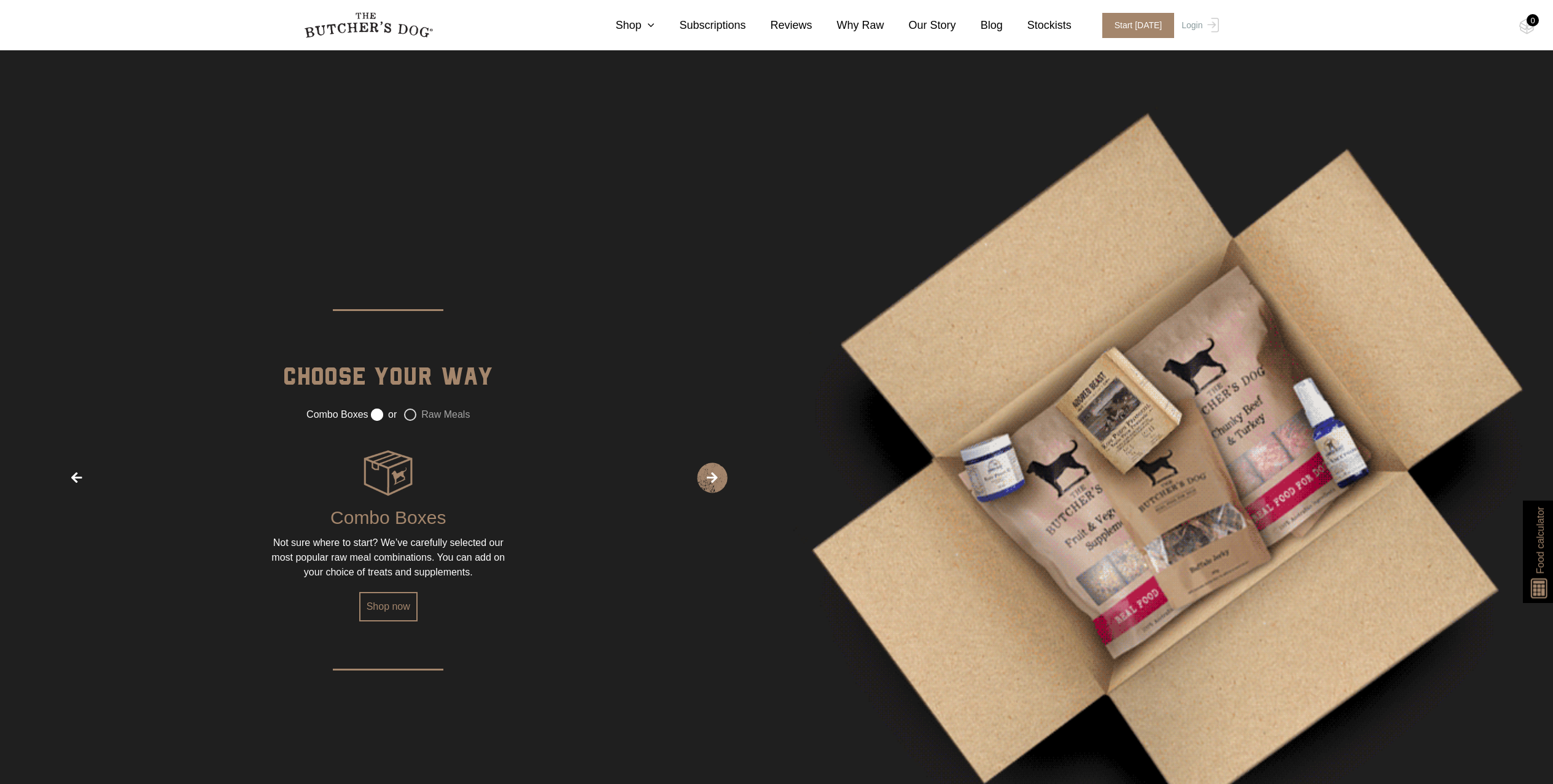
radio input "true"
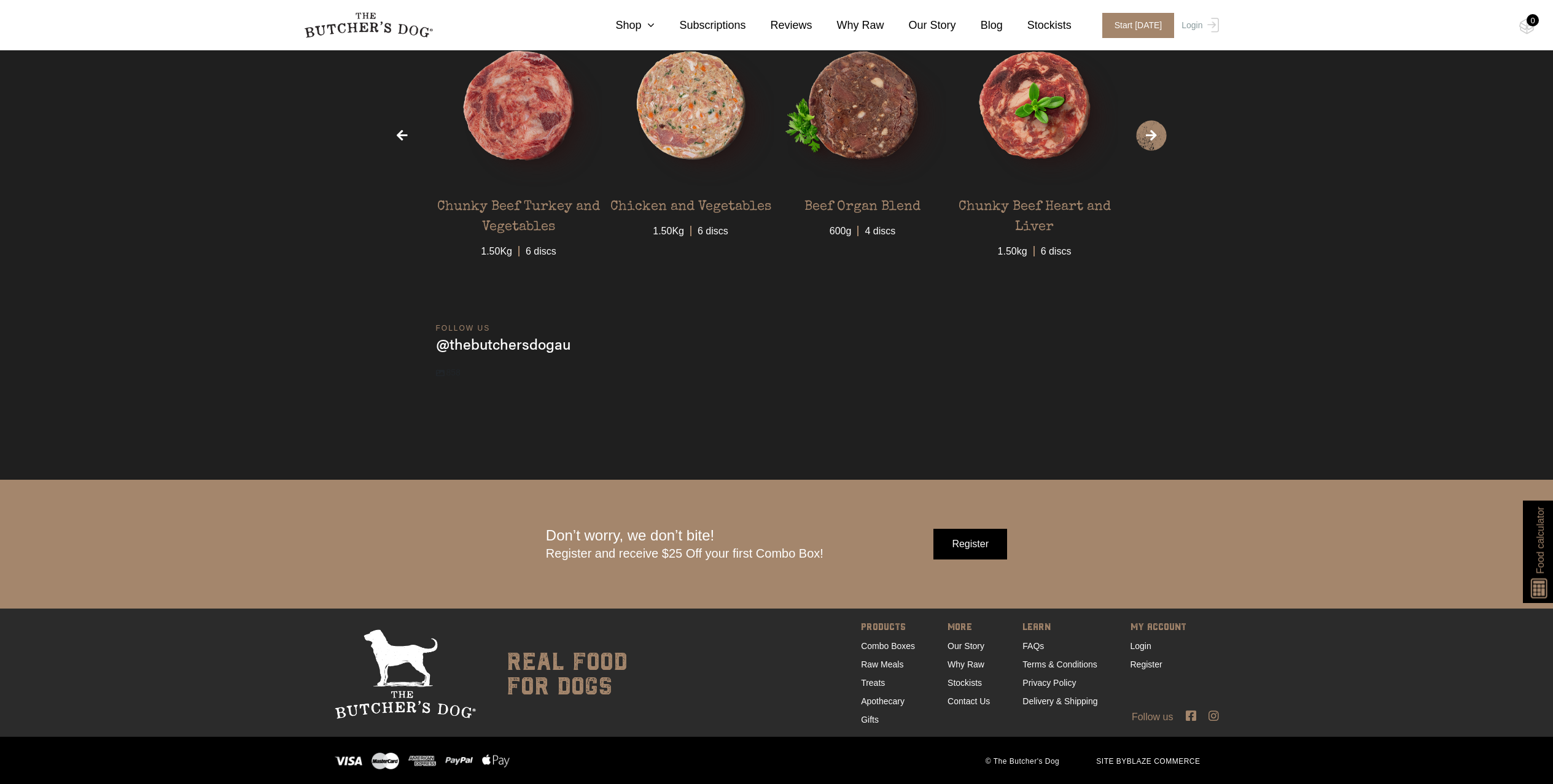
scroll to position [4504, 0]
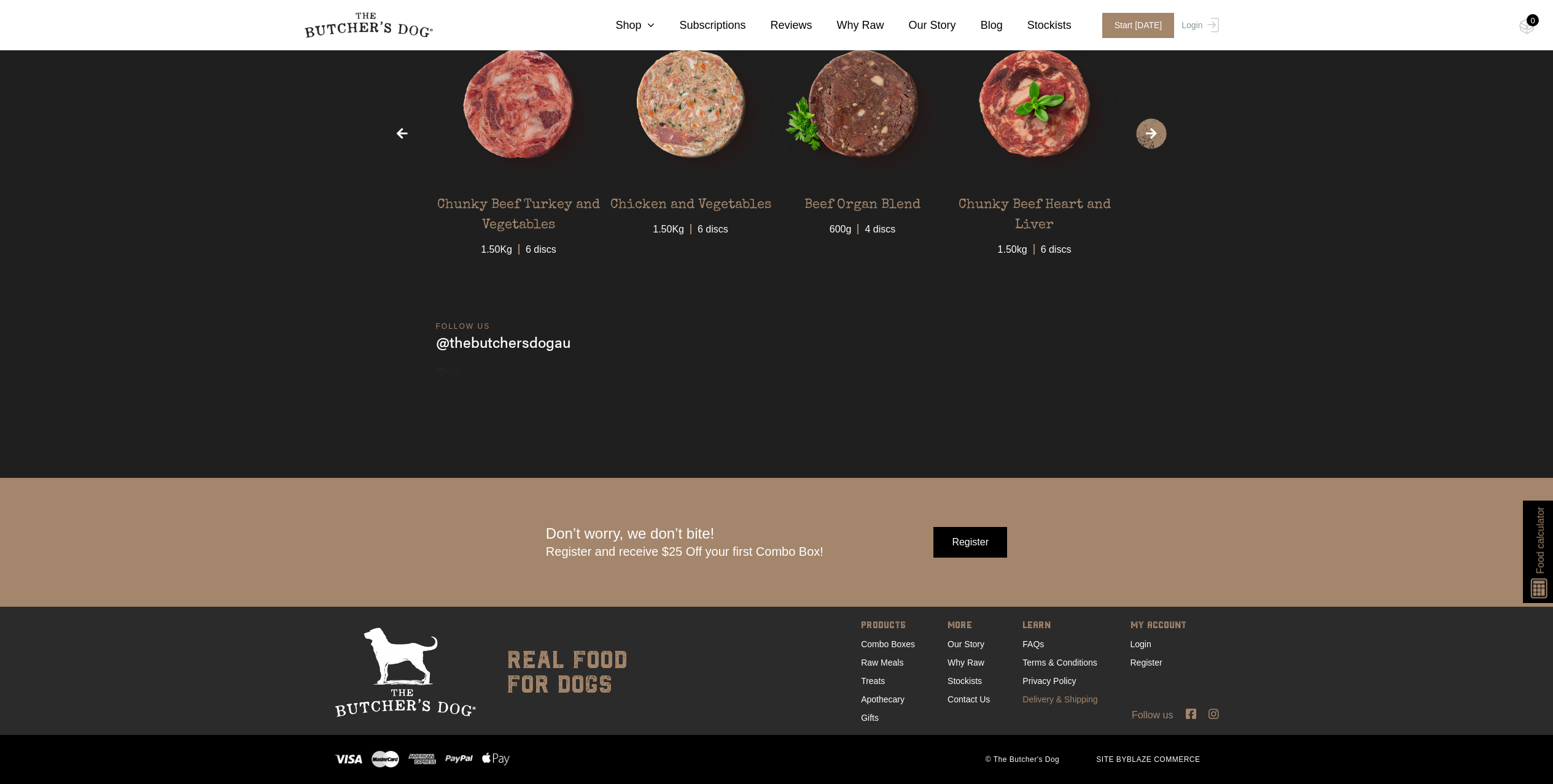
click at [1078, 698] on link "Delivery & Shipping" at bounding box center [1060, 699] width 75 height 10
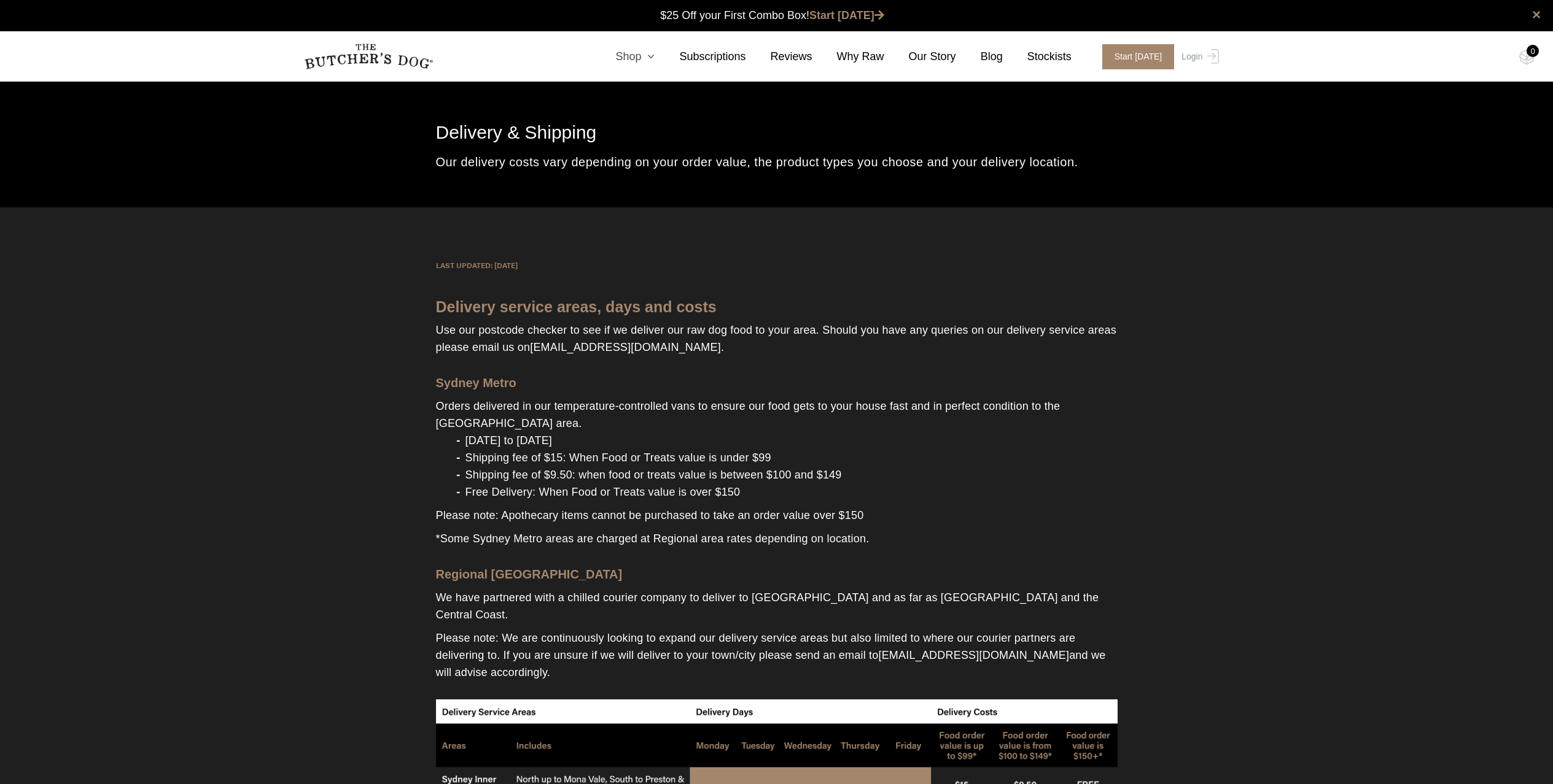
click at [639, 54] on link "Shop" at bounding box center [622, 57] width 64 height 17
